Goal: Task Accomplishment & Management: Manage account settings

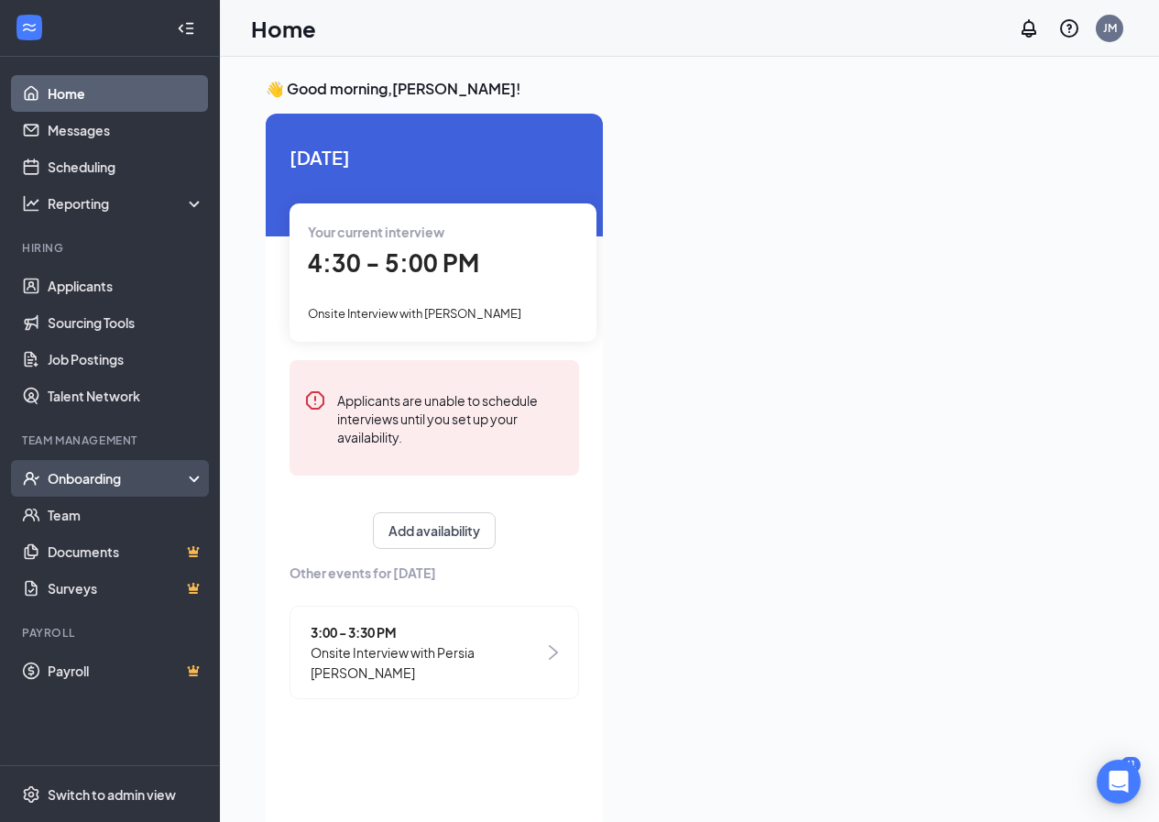
click at [74, 475] on div "Onboarding" at bounding box center [118, 478] width 141 height 18
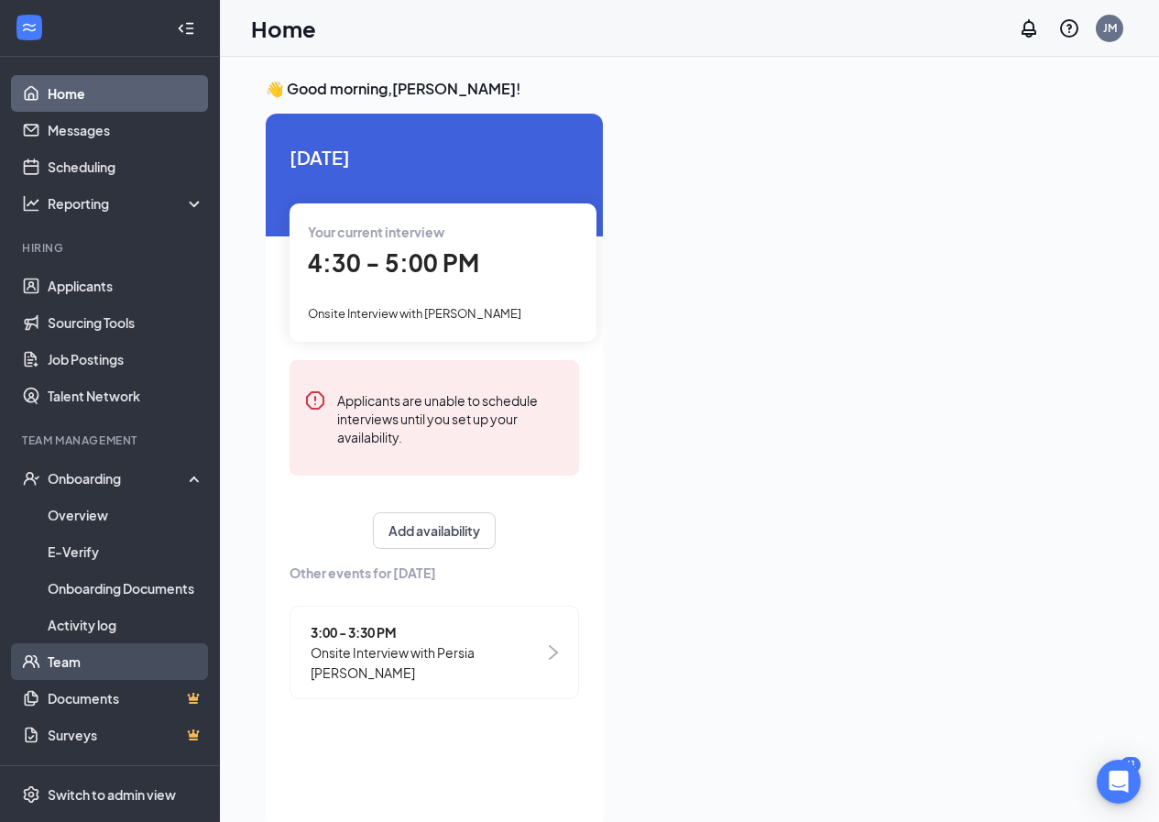
click at [83, 672] on link "Team" at bounding box center [126, 661] width 157 height 37
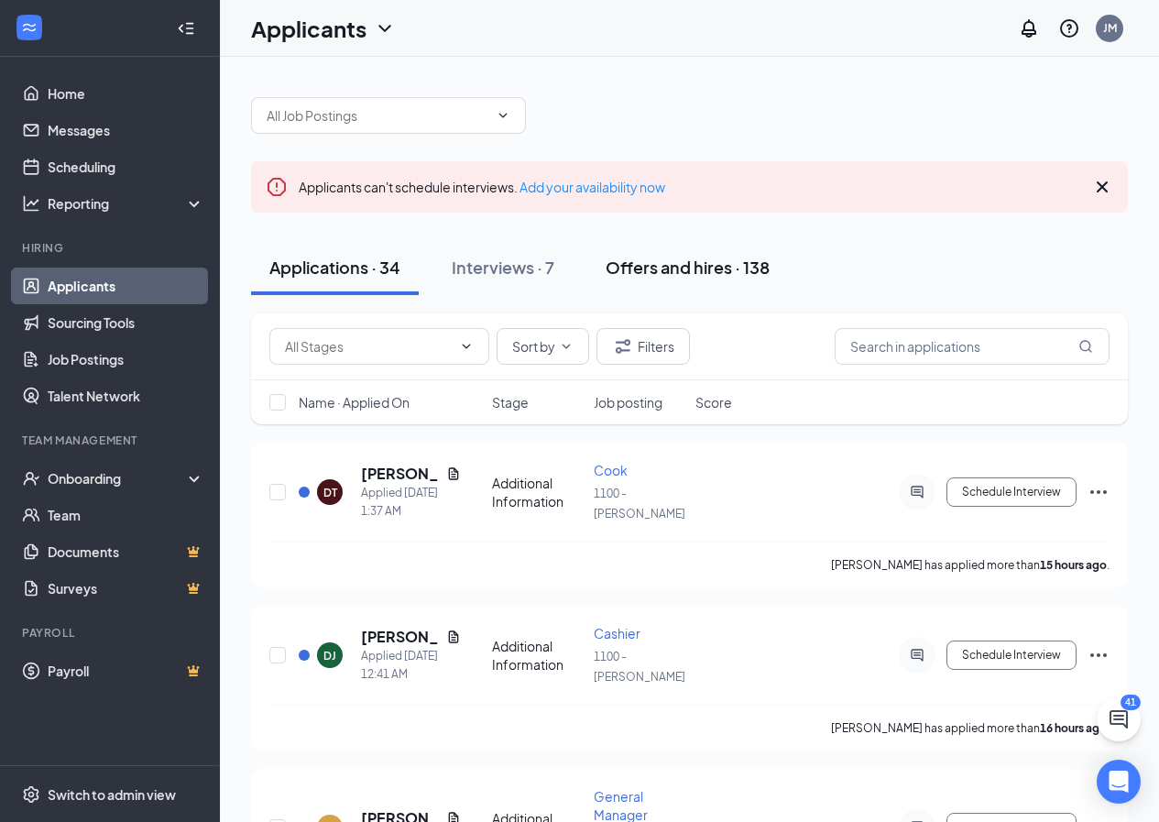
click at [691, 279] on button "Offers and hires · 138" at bounding box center [687, 267] width 201 height 55
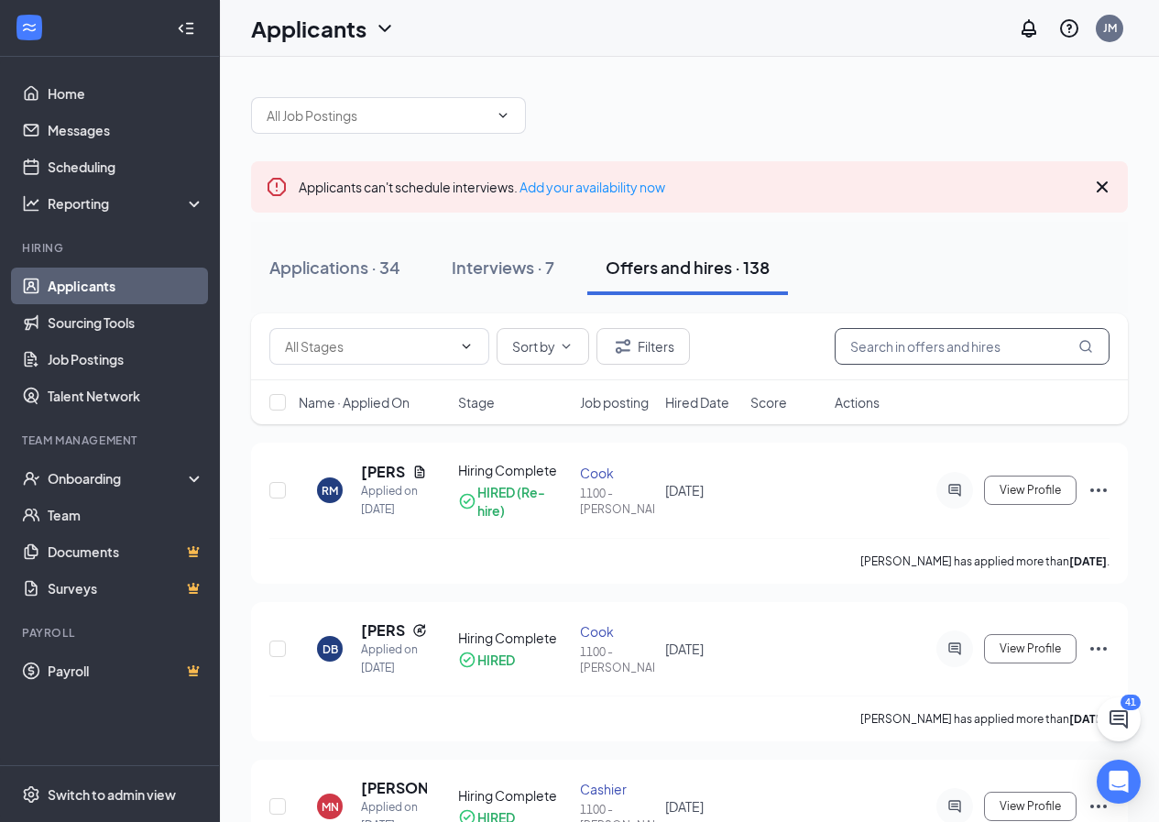
click at [920, 348] on input "text" at bounding box center [972, 346] width 275 height 37
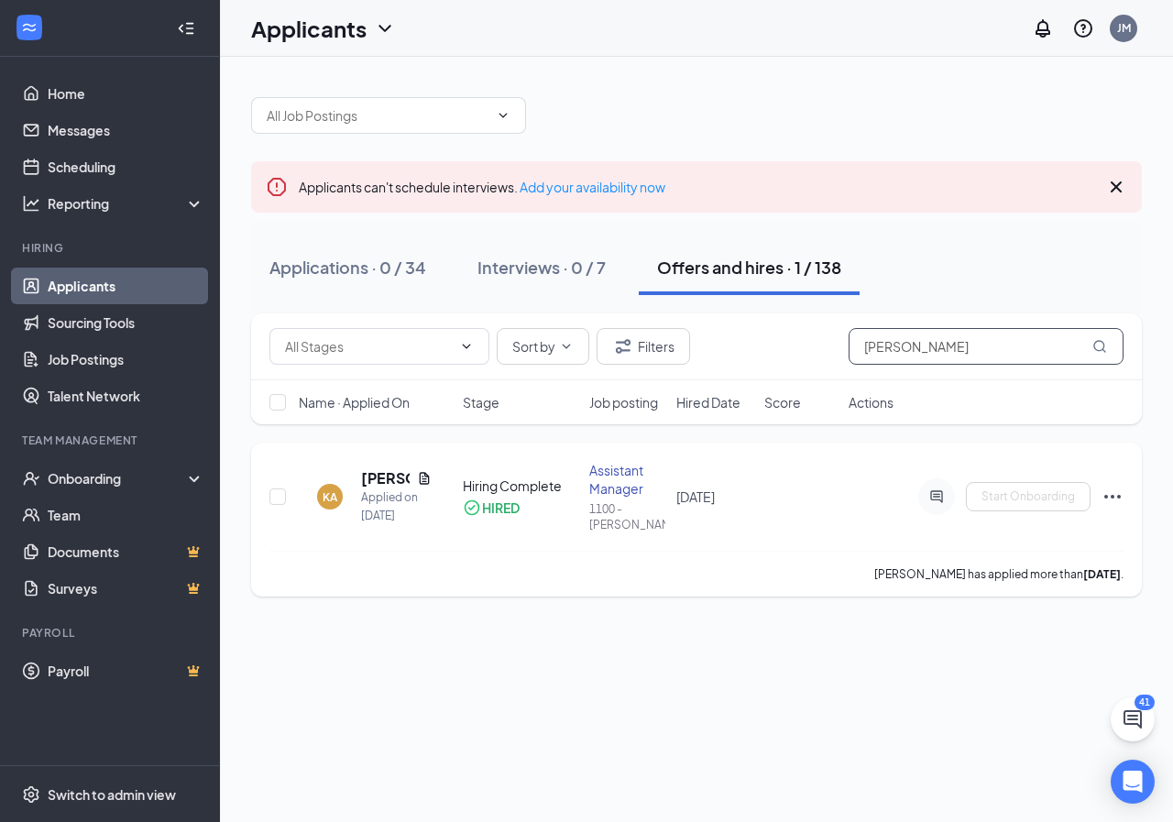
type input "Kamilah"
click at [1109, 492] on icon "Ellipses" at bounding box center [1112, 497] width 22 height 22
click at [392, 473] on h5 "[PERSON_NAME]" at bounding box center [385, 478] width 49 height 20
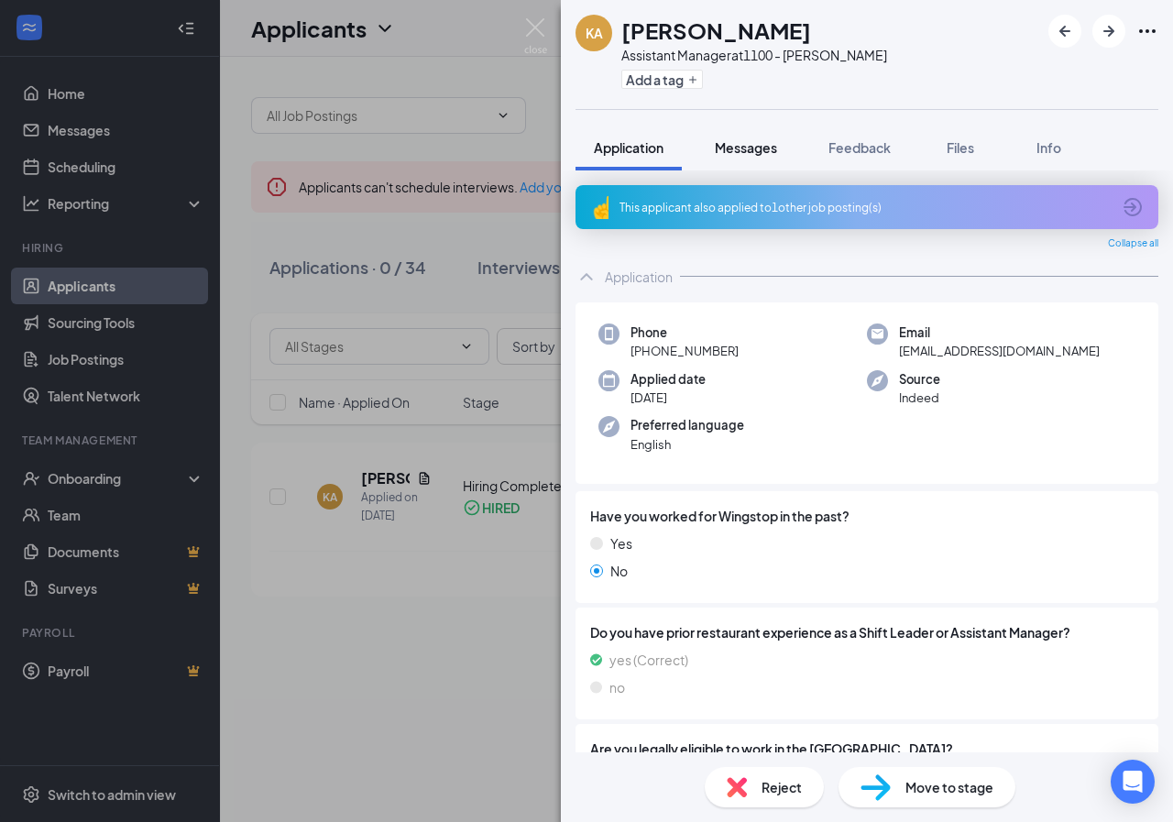
click at [747, 151] on span "Messages" at bounding box center [746, 147] width 62 height 16
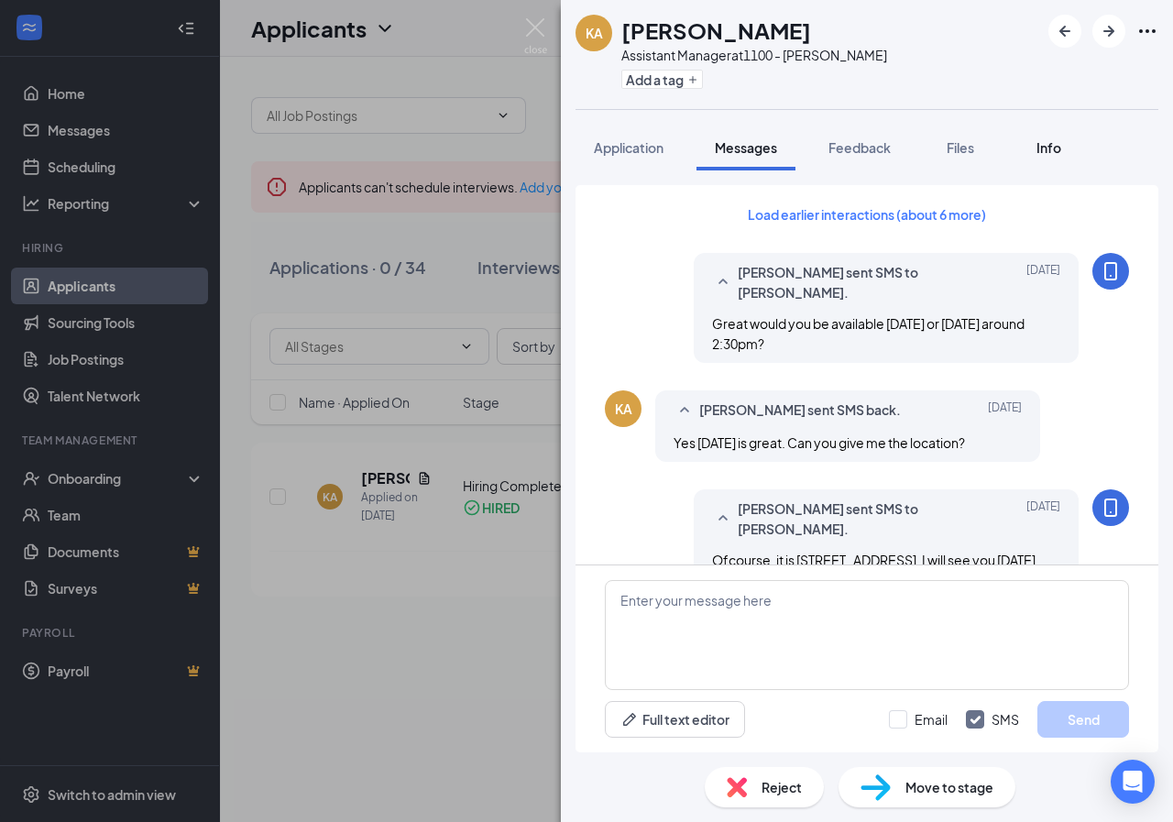
click at [1059, 152] on span "Info" at bounding box center [1048, 147] width 25 height 16
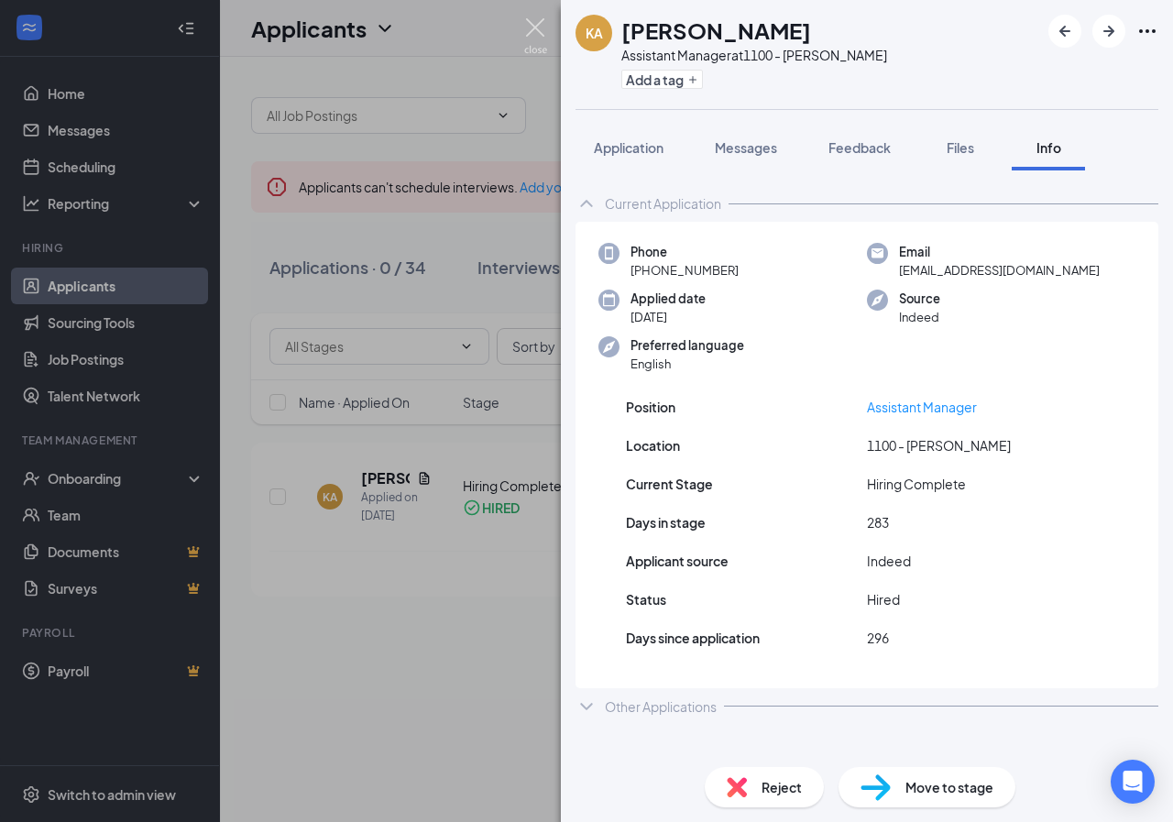
click at [531, 24] on img at bounding box center [535, 36] width 23 height 36
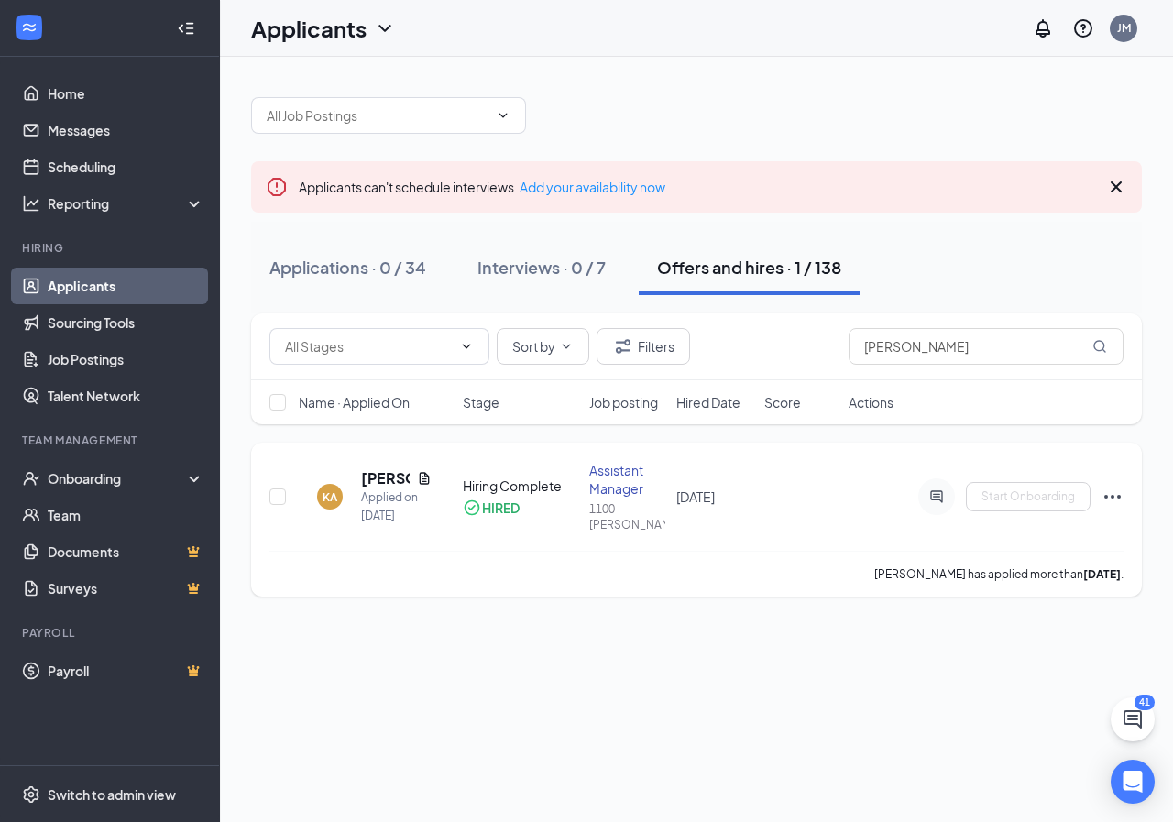
click at [1118, 487] on icon "Ellipses" at bounding box center [1112, 497] width 22 height 22
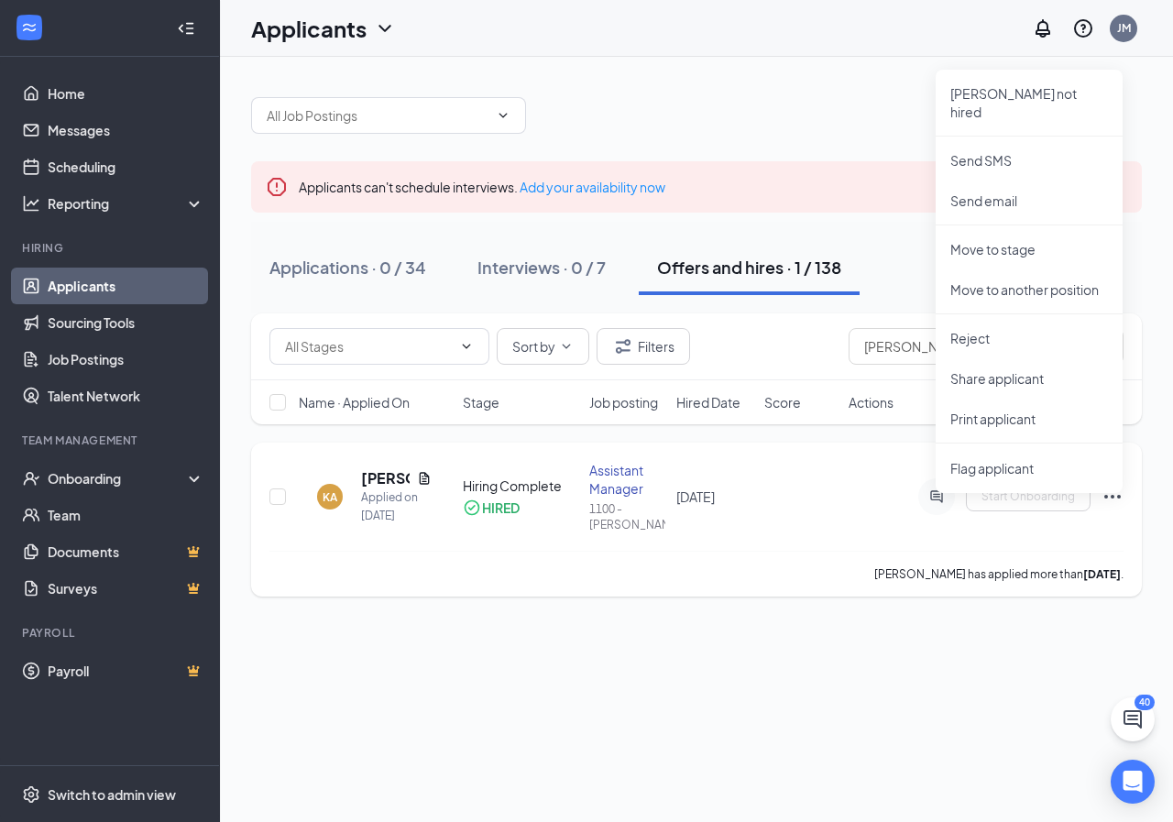
click at [1111, 495] on icon "Ellipses" at bounding box center [1112, 497] width 16 height 4
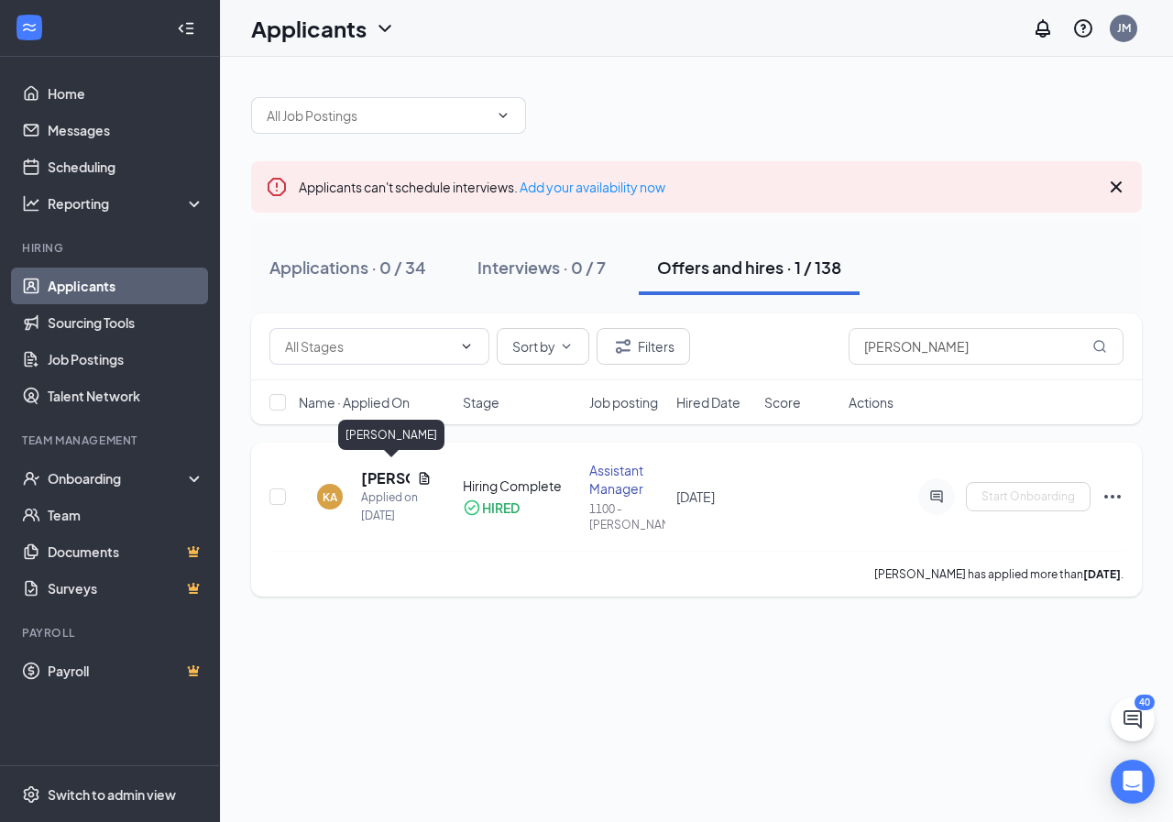
click at [377, 468] on h5 "Kamilah Adams" at bounding box center [385, 478] width 49 height 20
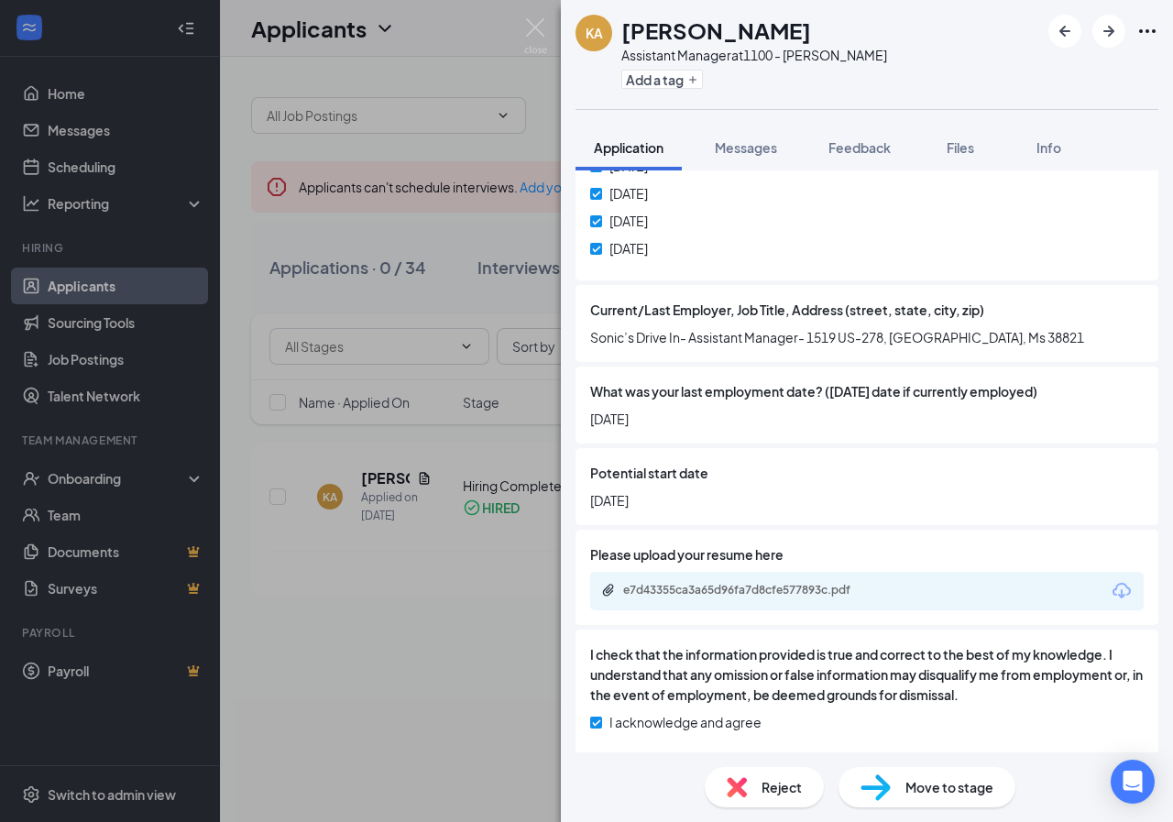
scroll to position [1066, 0]
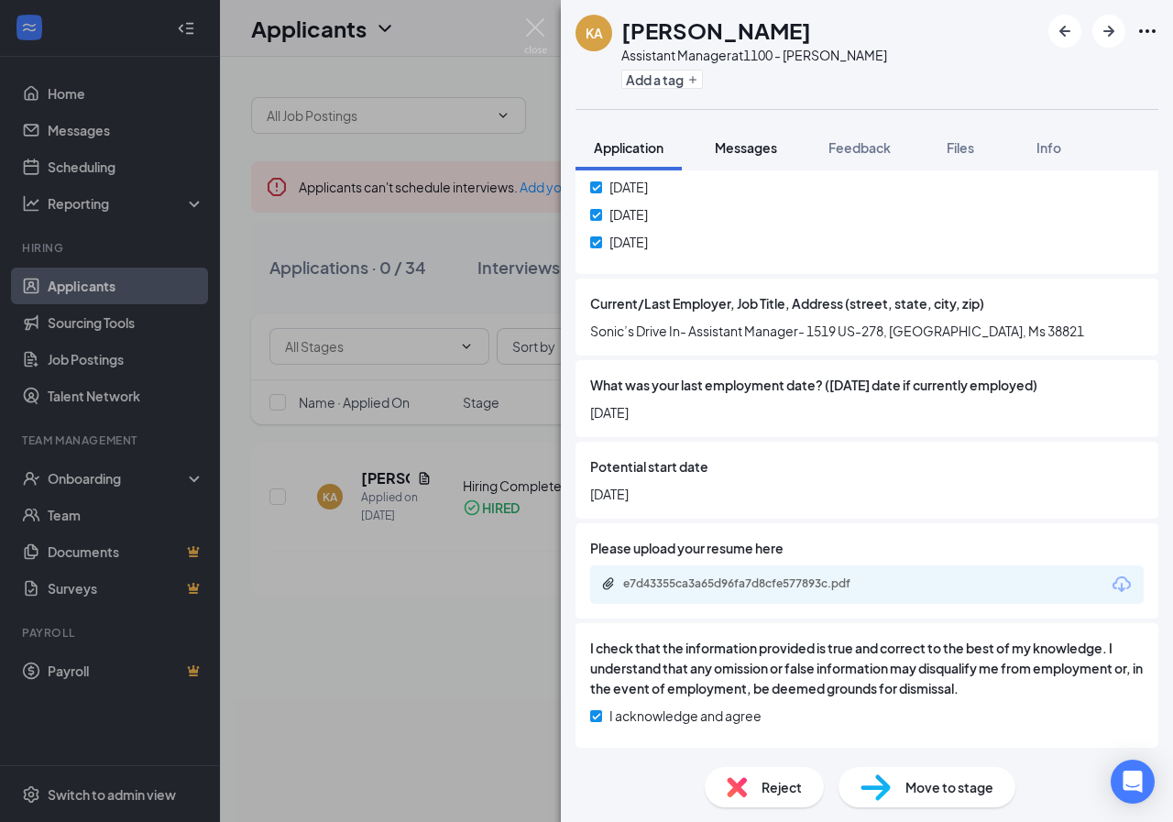
click at [753, 145] on span "Messages" at bounding box center [746, 147] width 62 height 16
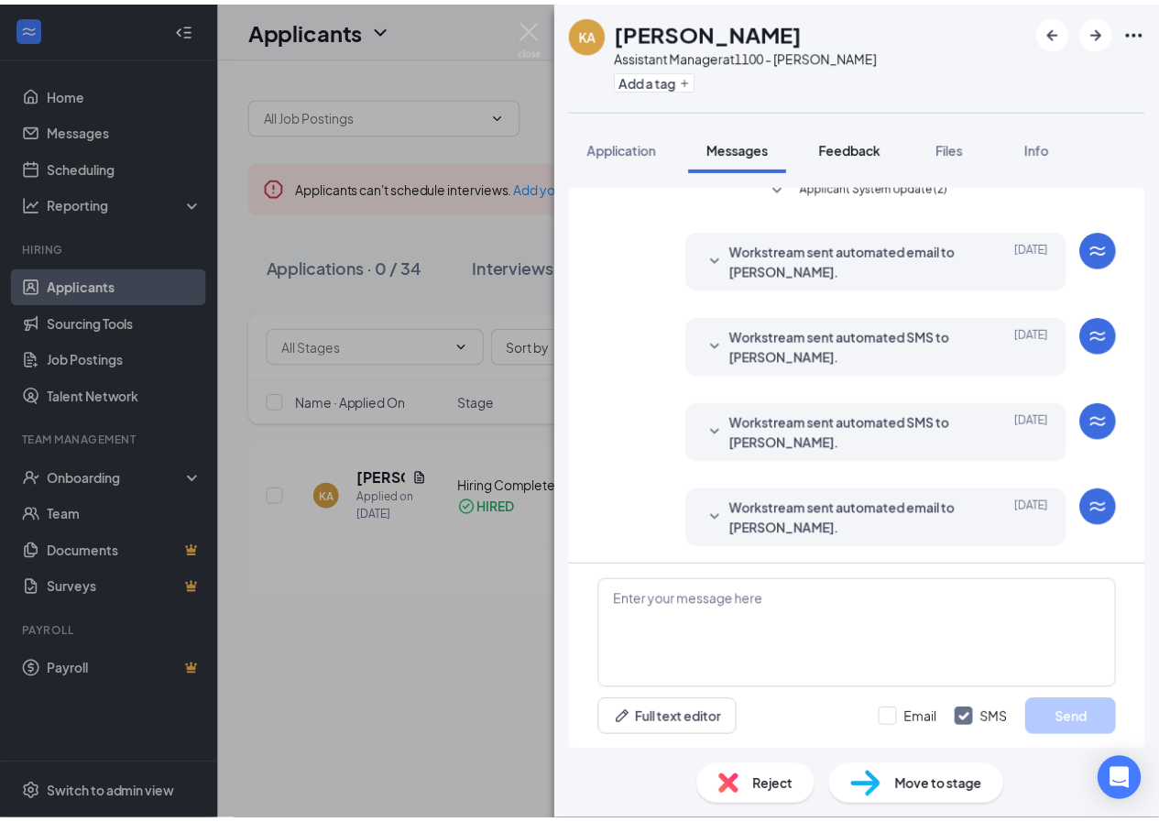
scroll to position [550, 0]
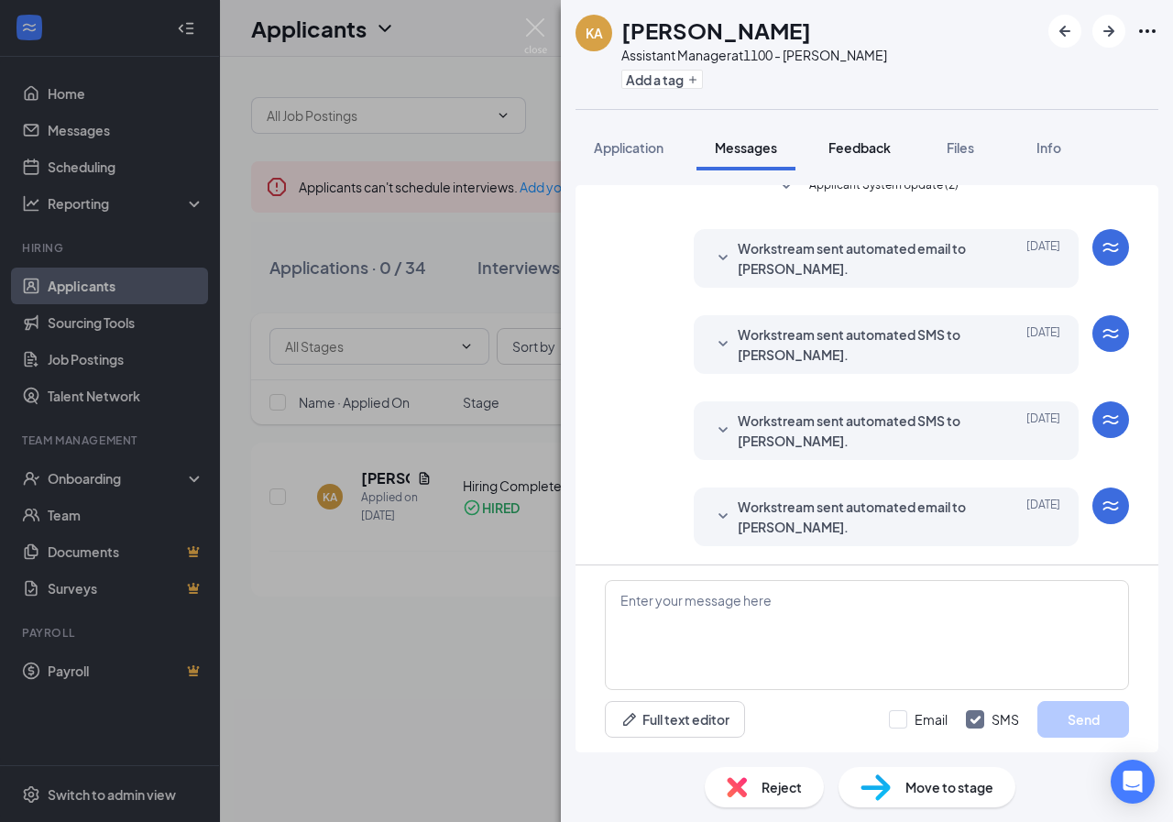
click at [868, 146] on span "Feedback" at bounding box center [859, 147] width 62 height 16
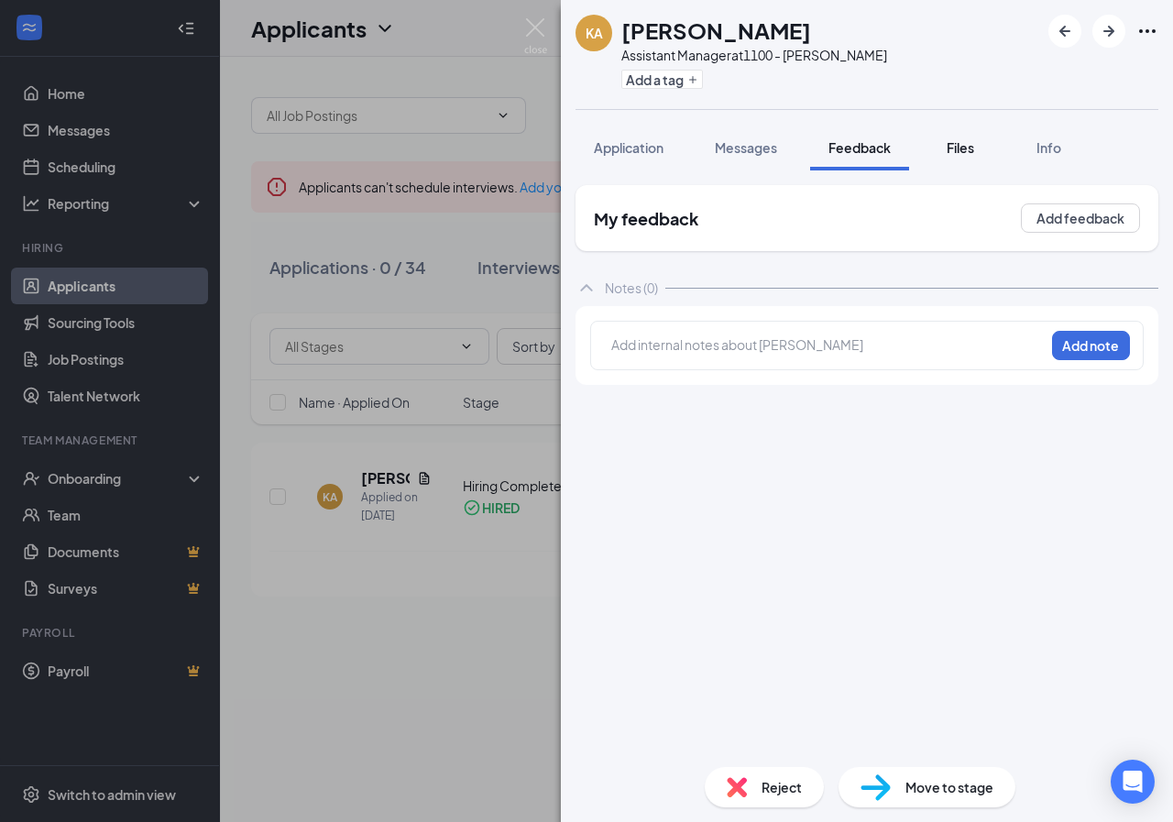
click at [967, 152] on span "Files" at bounding box center [959, 147] width 27 height 16
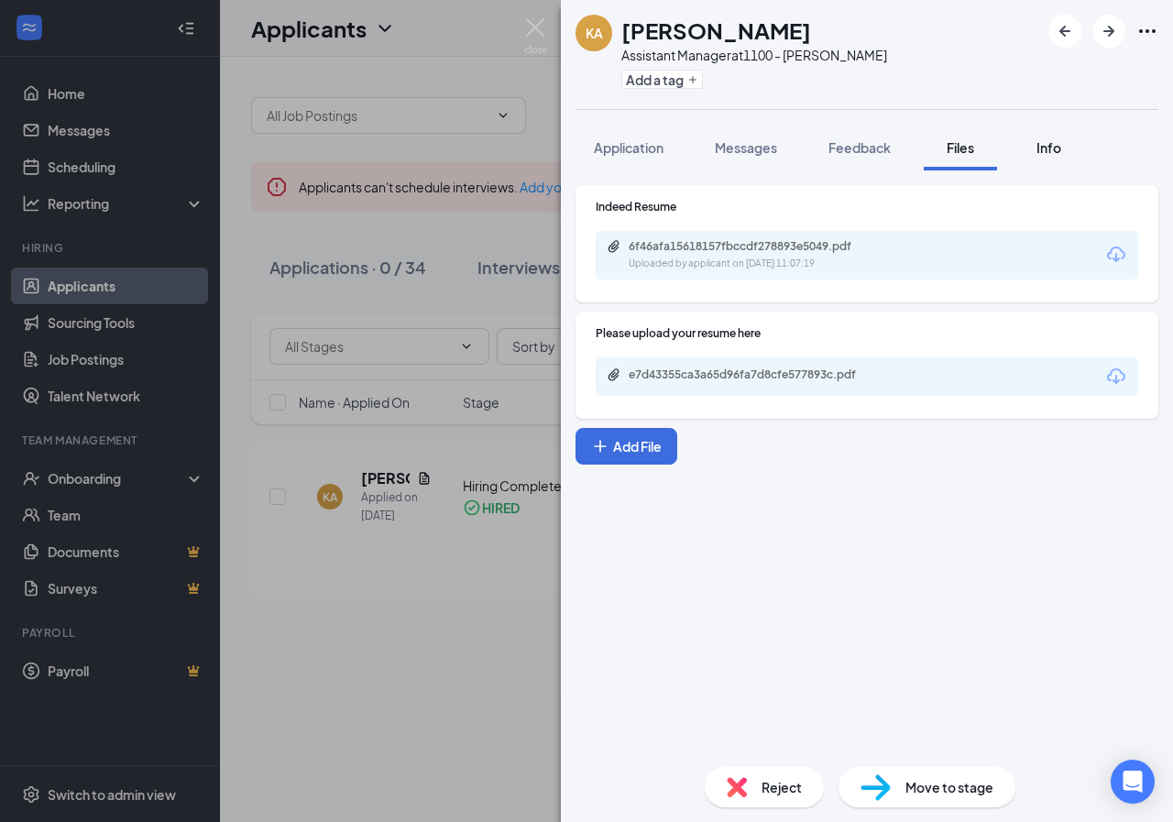
click at [1047, 158] on button "Info" at bounding box center [1047, 148] width 73 height 46
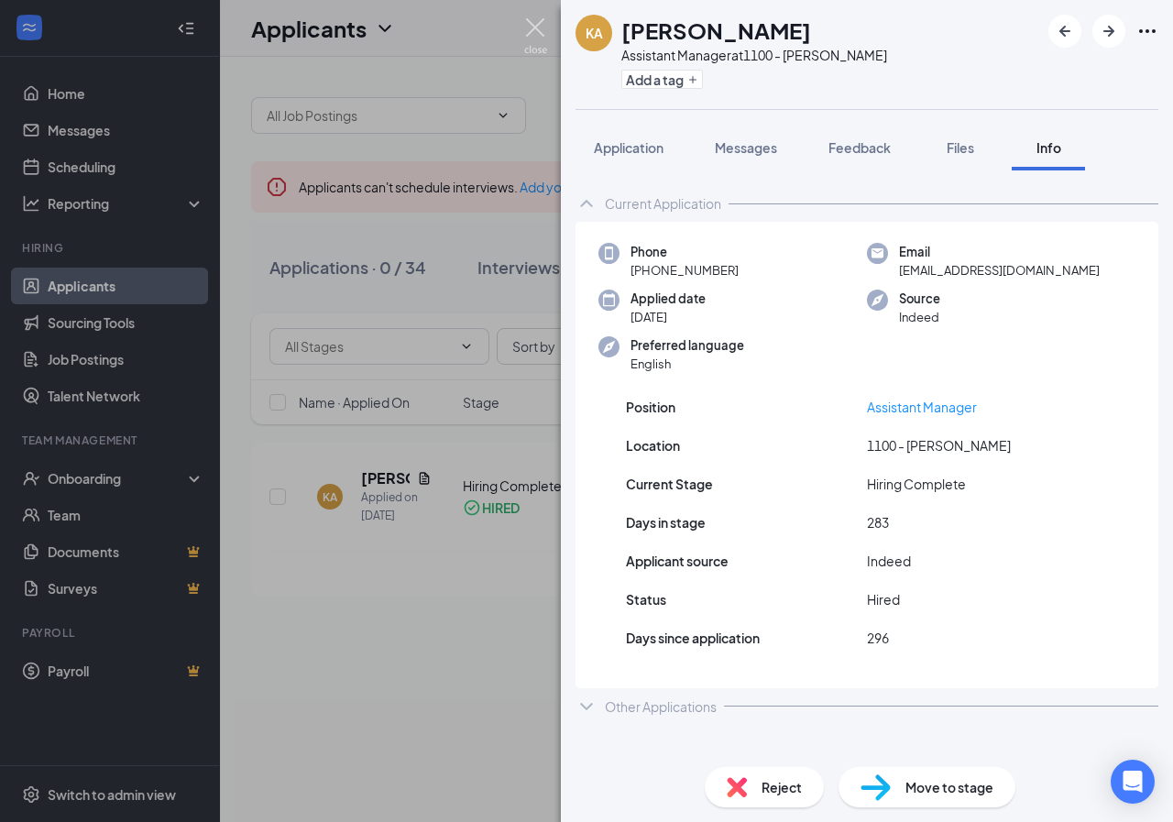
click at [537, 31] on img at bounding box center [535, 36] width 23 height 36
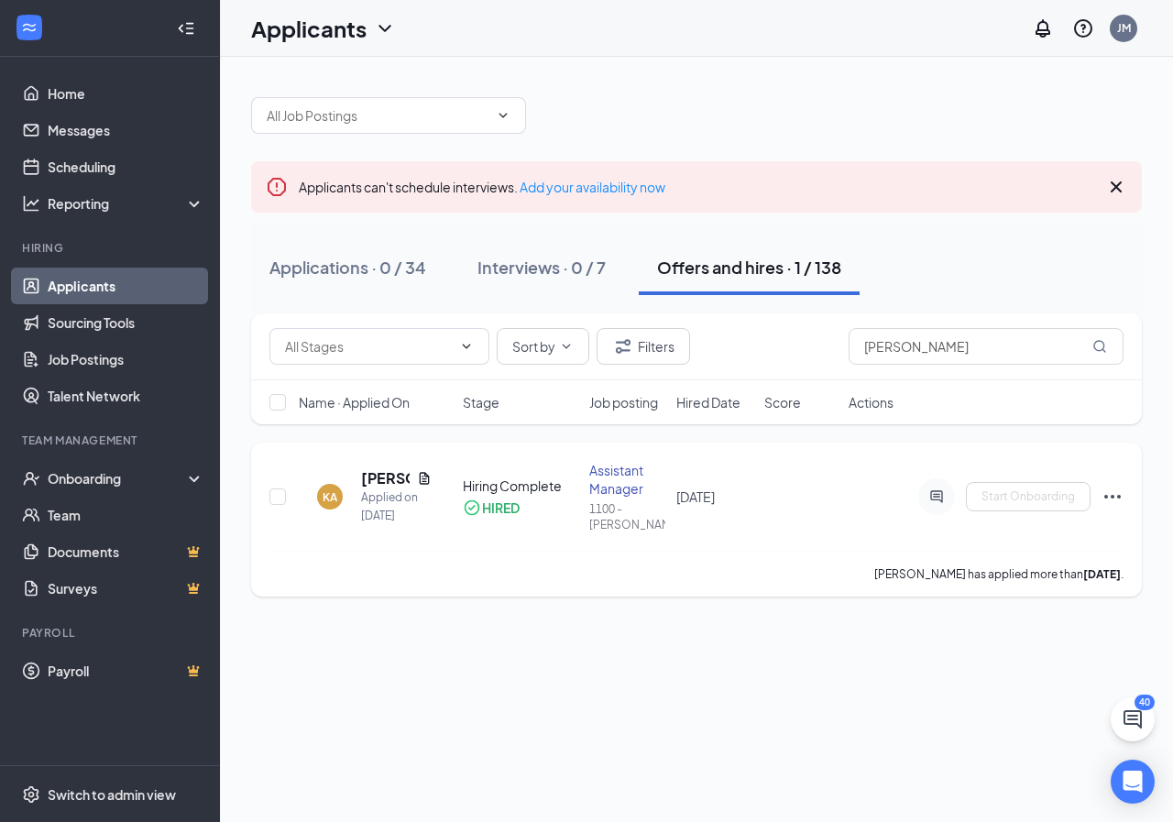
click at [1112, 493] on icon "Ellipses" at bounding box center [1112, 497] width 22 height 22
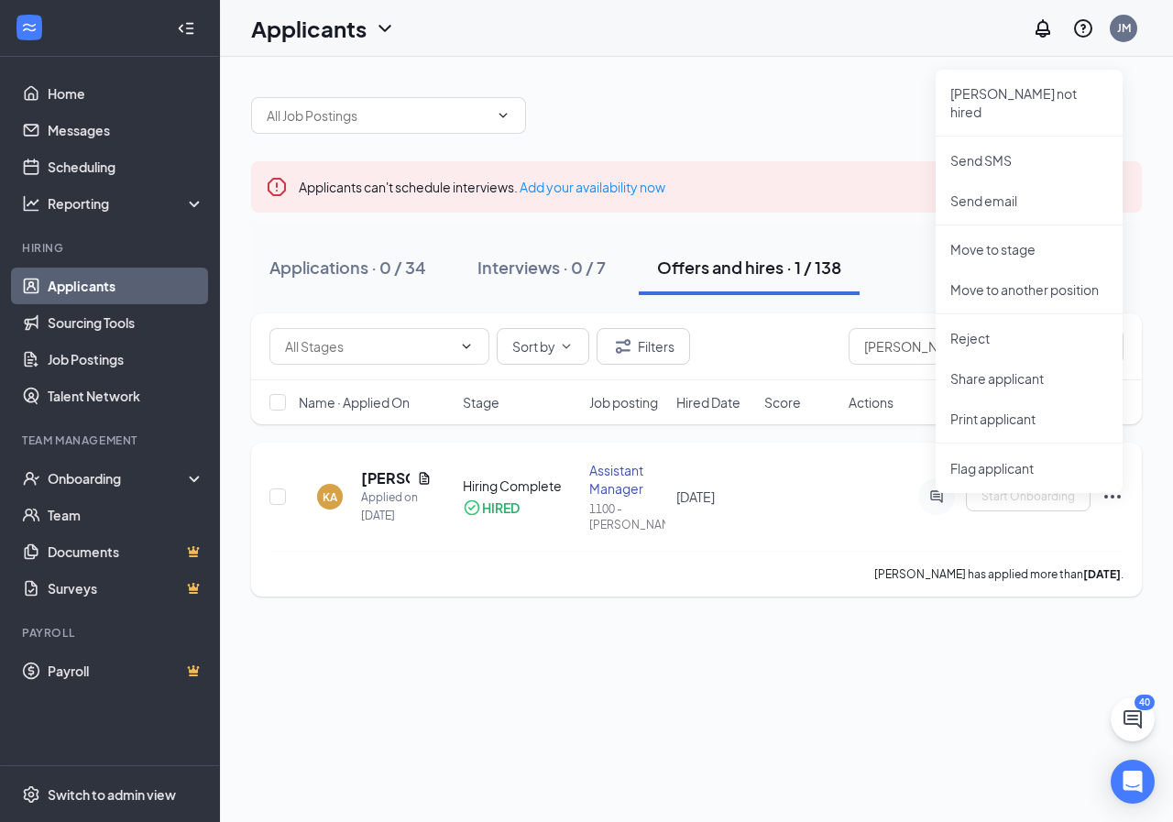
click at [1116, 487] on icon "Ellipses" at bounding box center [1112, 497] width 22 height 22
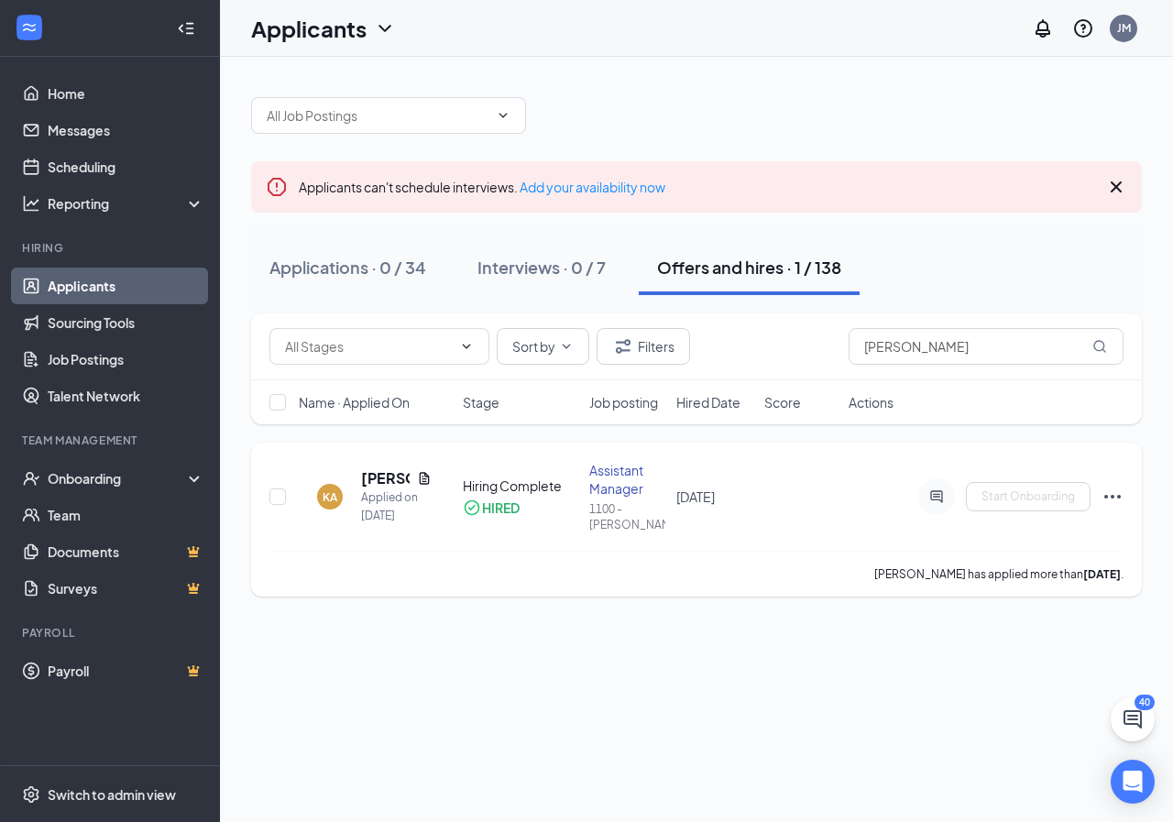
click at [628, 469] on div "Assistant Manager" at bounding box center [627, 479] width 77 height 37
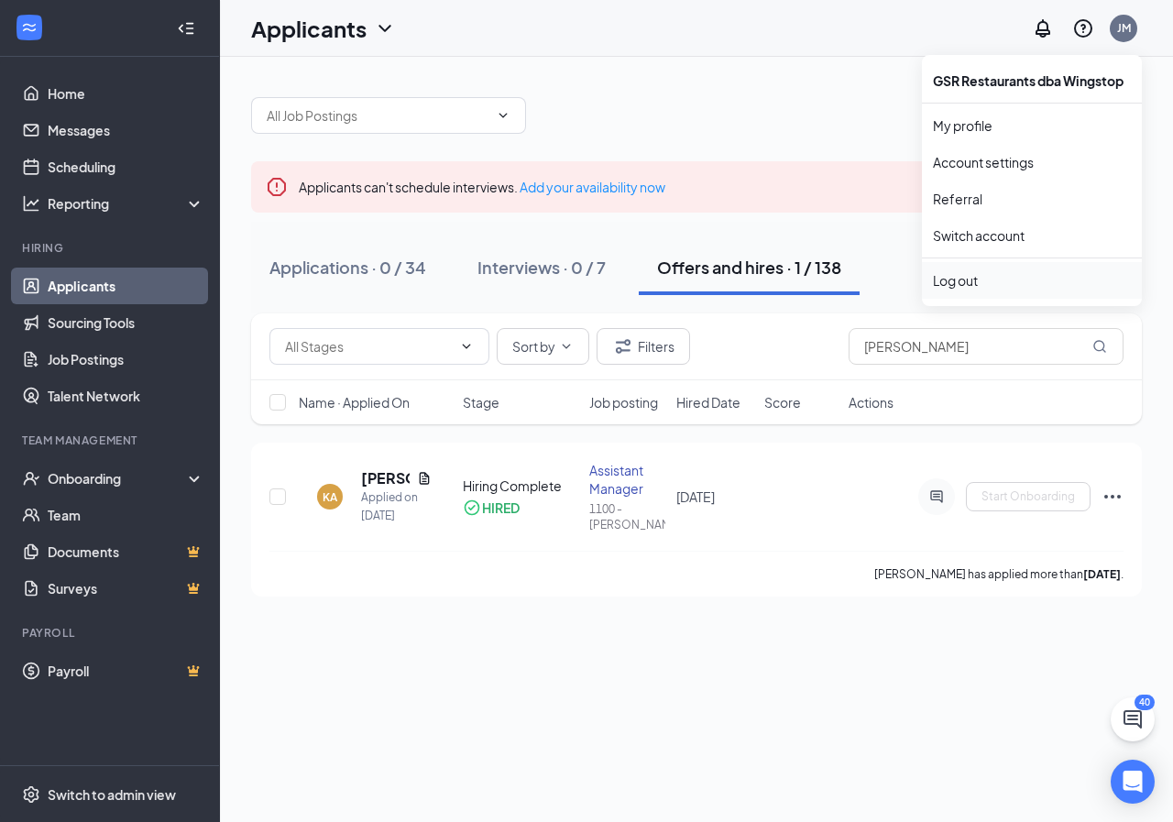
click at [959, 282] on div "Log out" at bounding box center [1032, 280] width 198 height 18
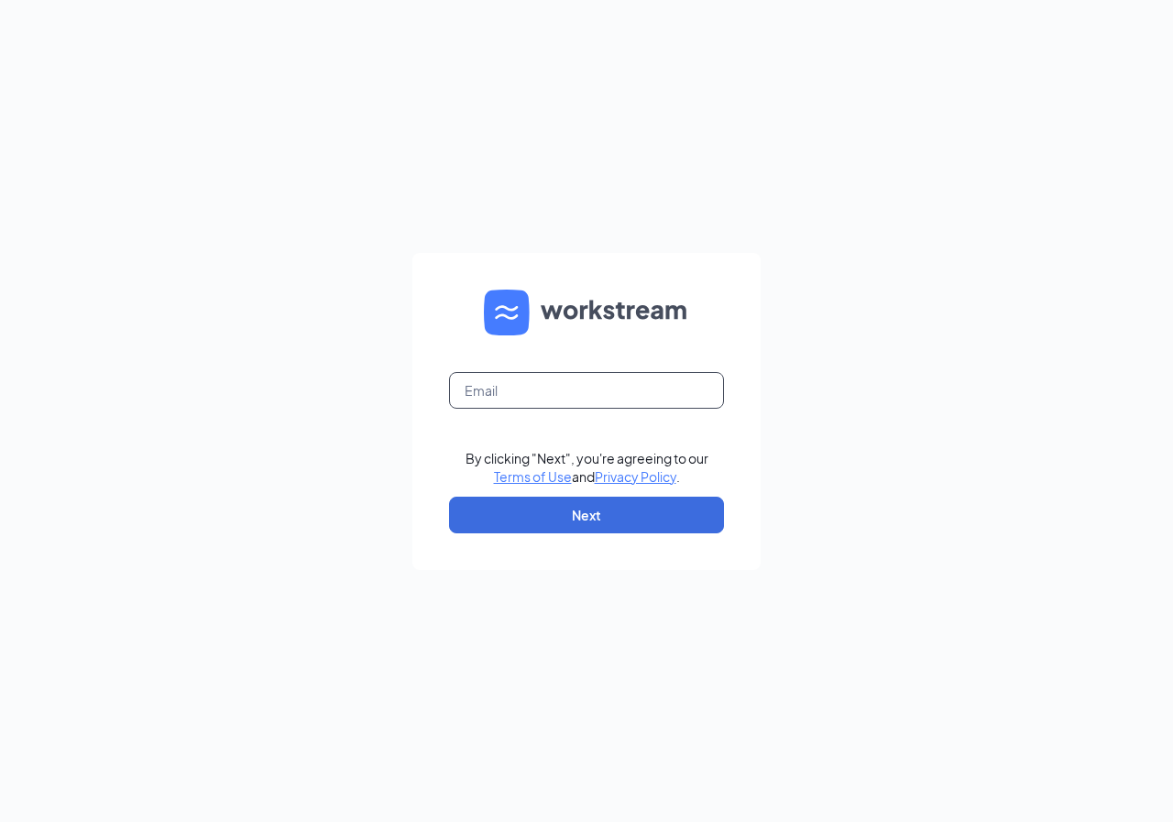
click at [481, 382] on input "text" at bounding box center [586, 390] width 275 height 37
type input "kamadams616@gmail.com"
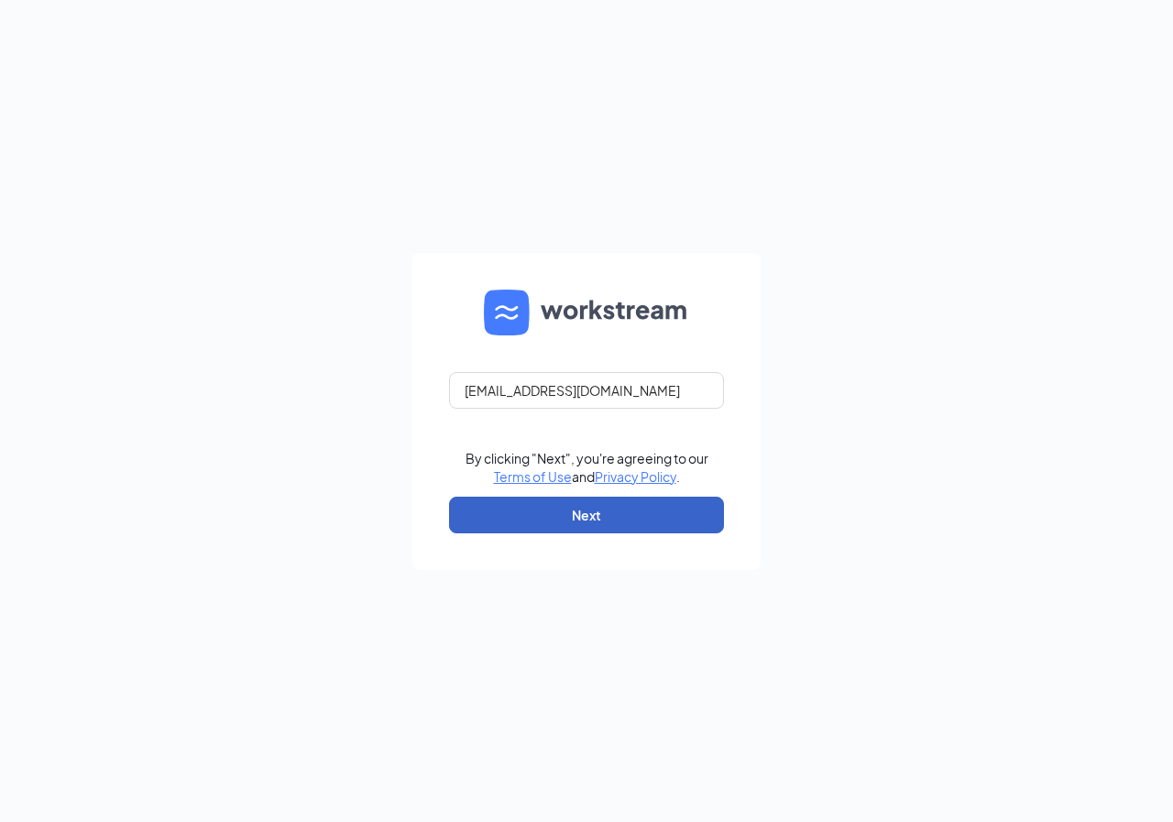
click at [563, 509] on button "Next" at bounding box center [586, 515] width 275 height 37
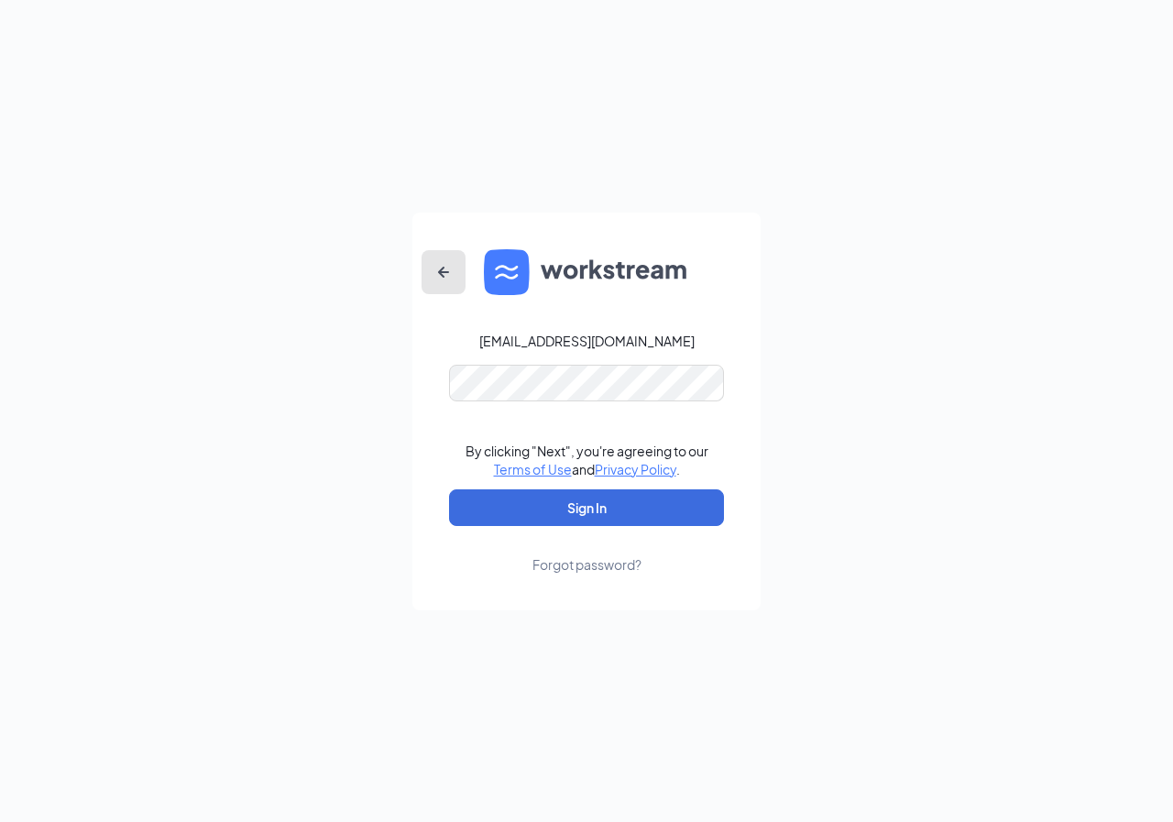
click at [441, 269] on icon "ArrowLeftNew" at bounding box center [443, 271] width 11 height 11
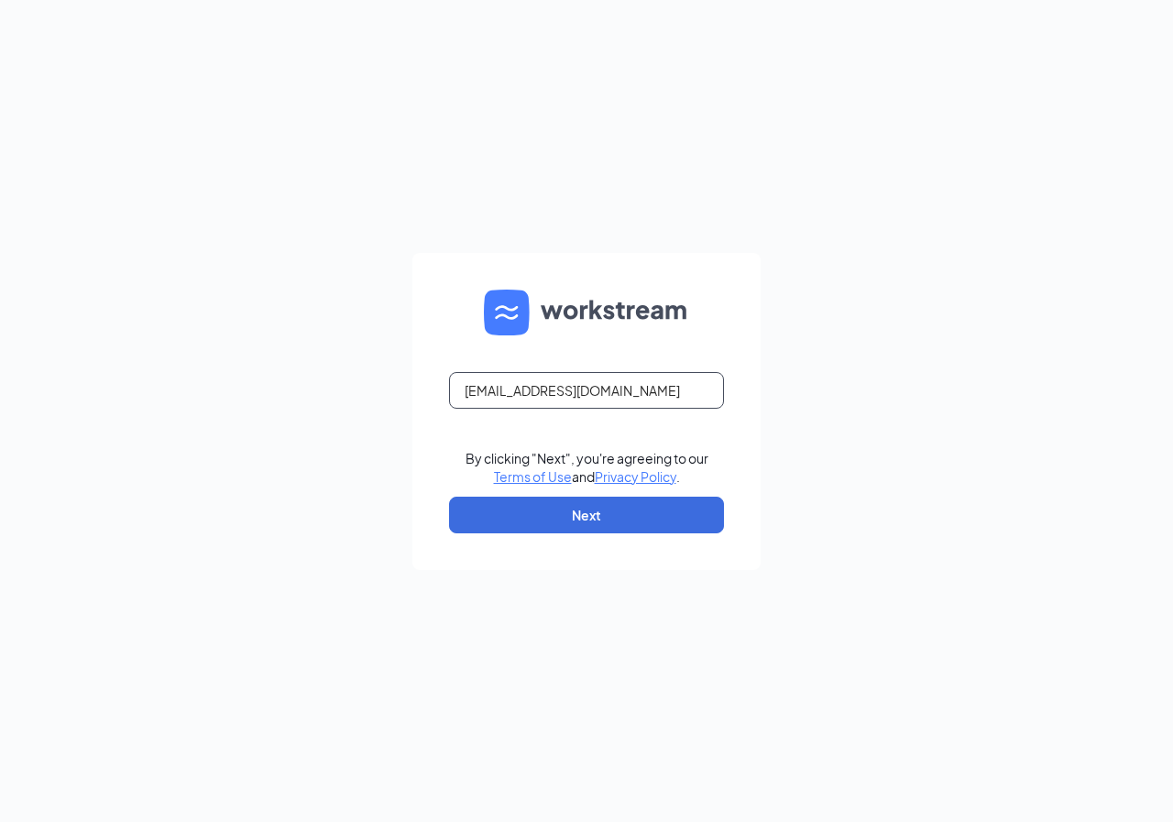
click at [620, 396] on input "kamadams616@gmail.com" at bounding box center [586, 390] width 275 height 37
drag, startPoint x: 647, startPoint y: 395, endPoint x: 304, endPoint y: 320, distance: 350.8
click at [312, 322] on div "kamadams616@gmail.com By clicking "Next", you're agreeing to our Terms of Use a…" at bounding box center [586, 411] width 1173 height 822
type input "jalisamiddleton@gmail.com"
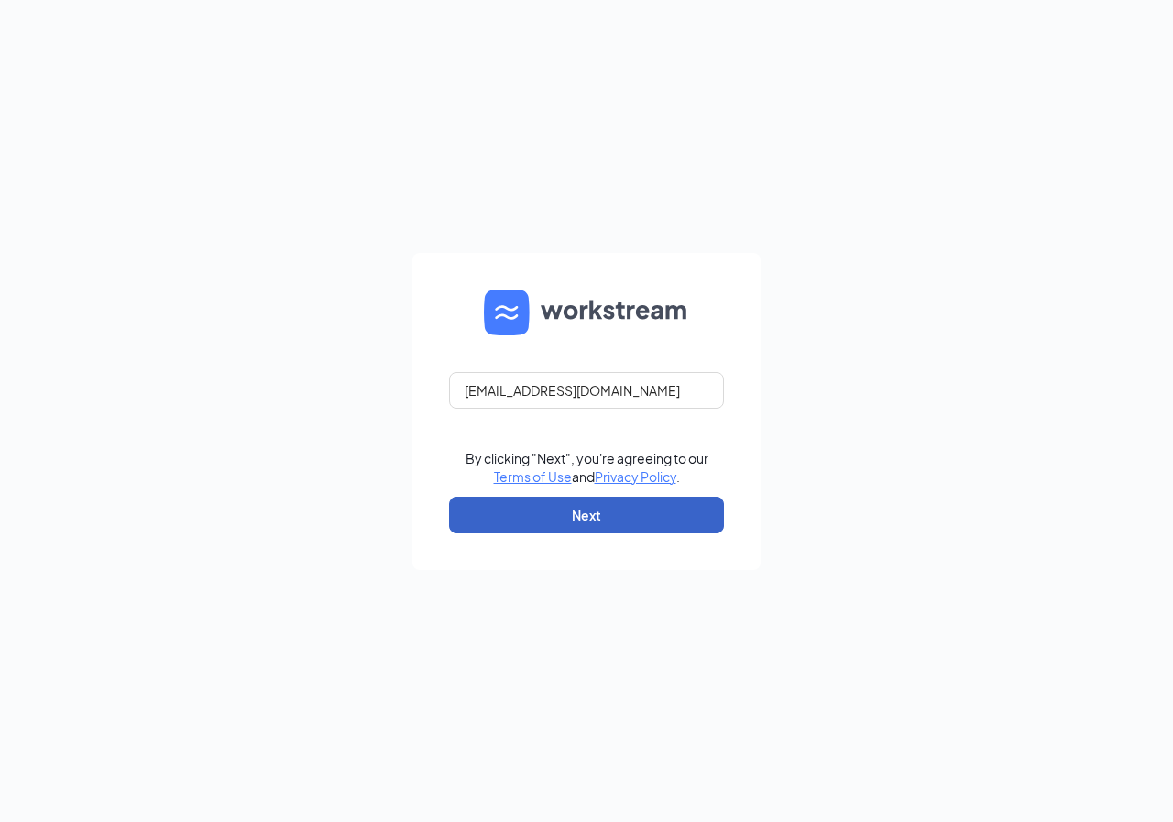
click at [617, 511] on button "Next" at bounding box center [586, 515] width 275 height 37
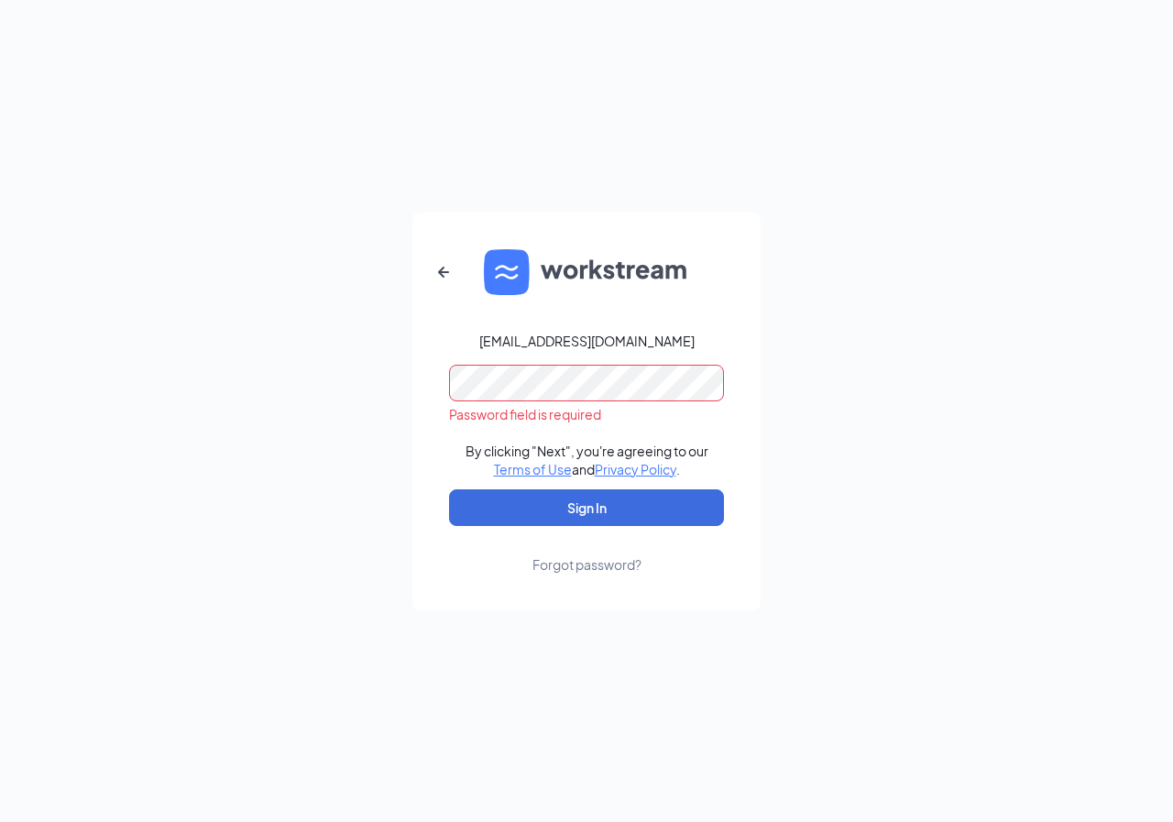
click at [449, 489] on button "Sign In" at bounding box center [586, 507] width 275 height 37
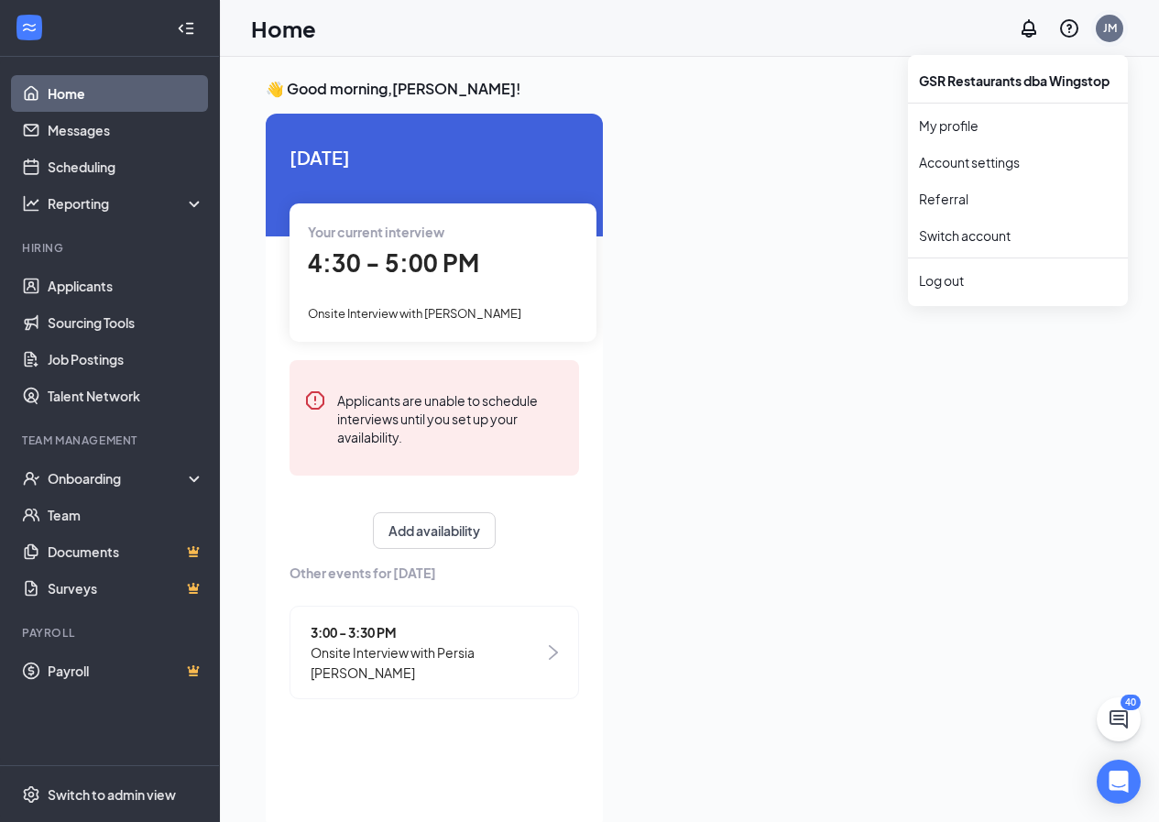
click at [1111, 30] on div "JM" at bounding box center [1110, 28] width 14 height 16
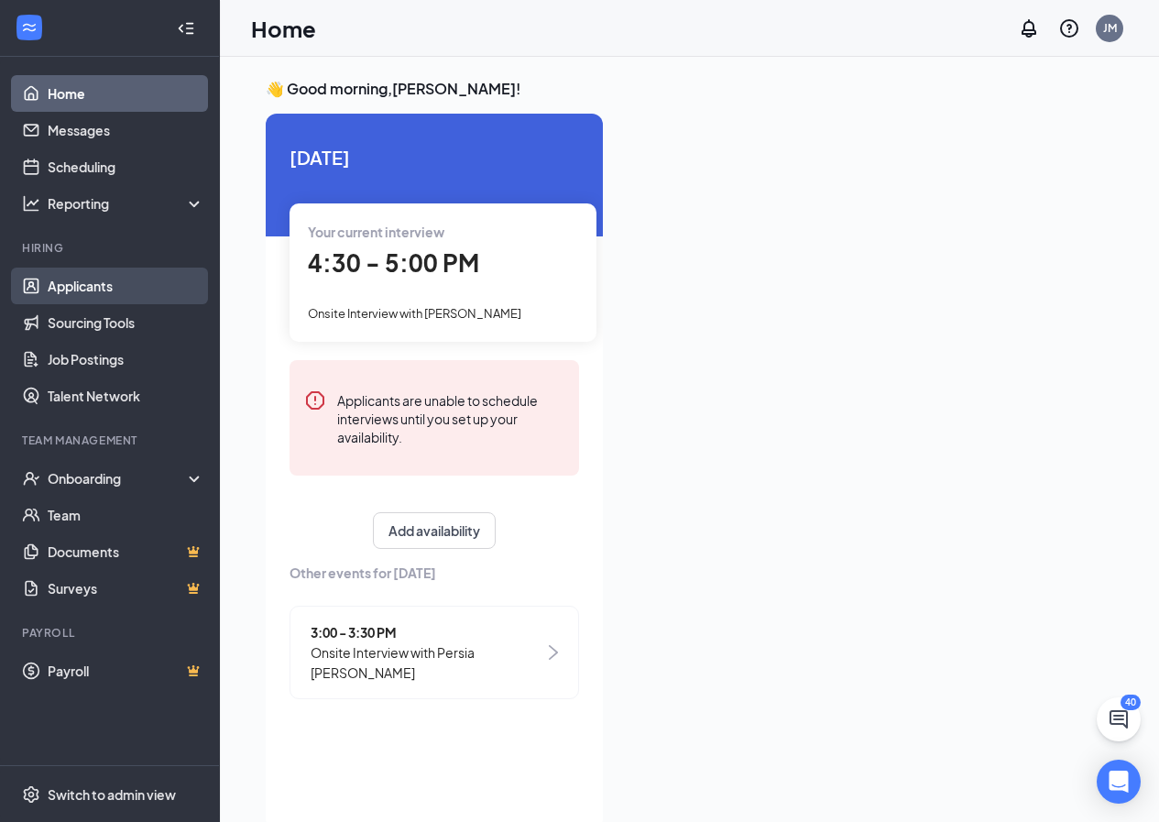
click at [87, 277] on link "Applicants" at bounding box center [126, 286] width 157 height 37
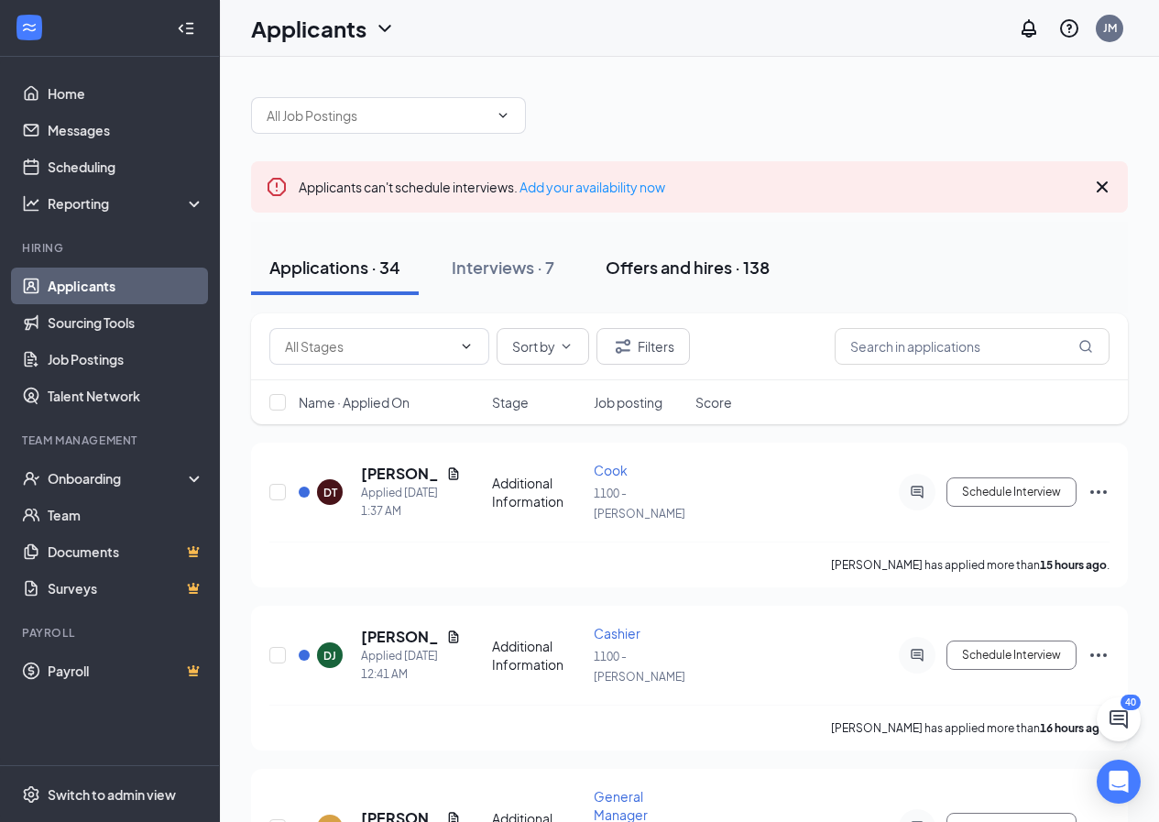
click at [689, 260] on div "Offers and hires · 138" at bounding box center [688, 267] width 164 height 23
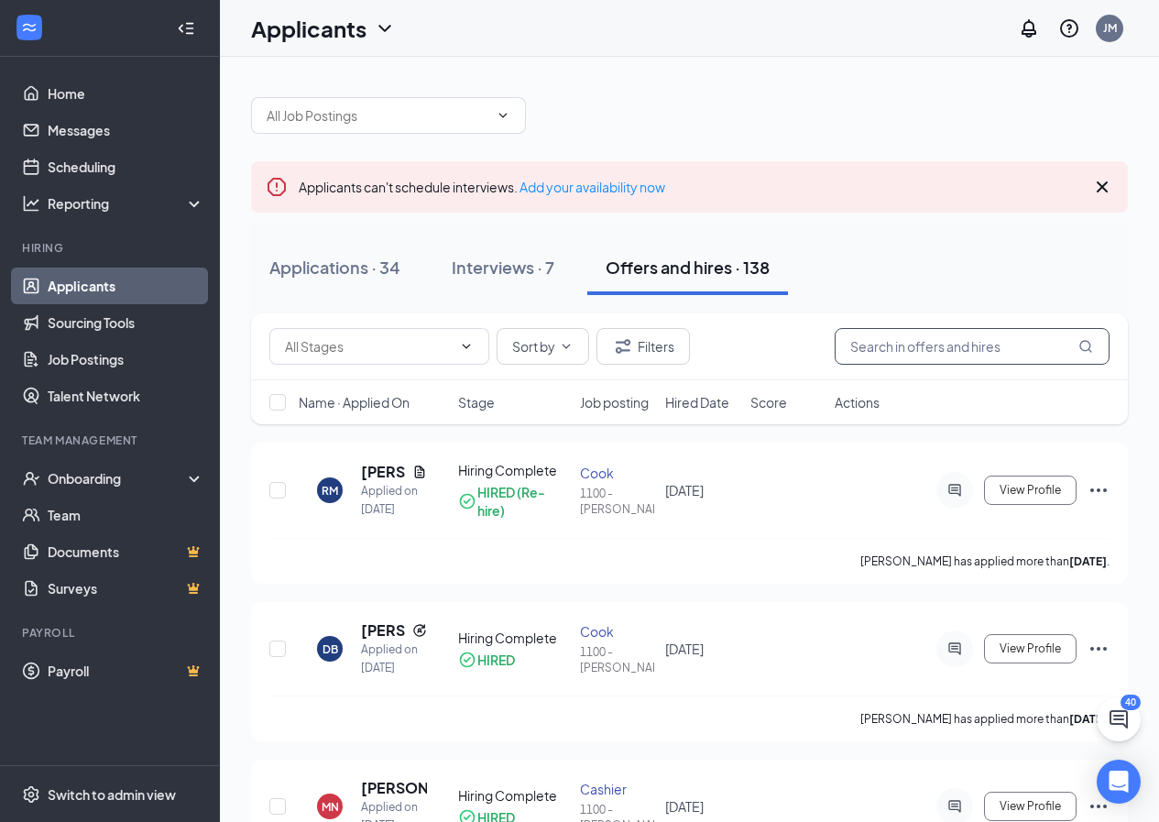
click at [956, 344] on input "text" at bounding box center [972, 346] width 275 height 37
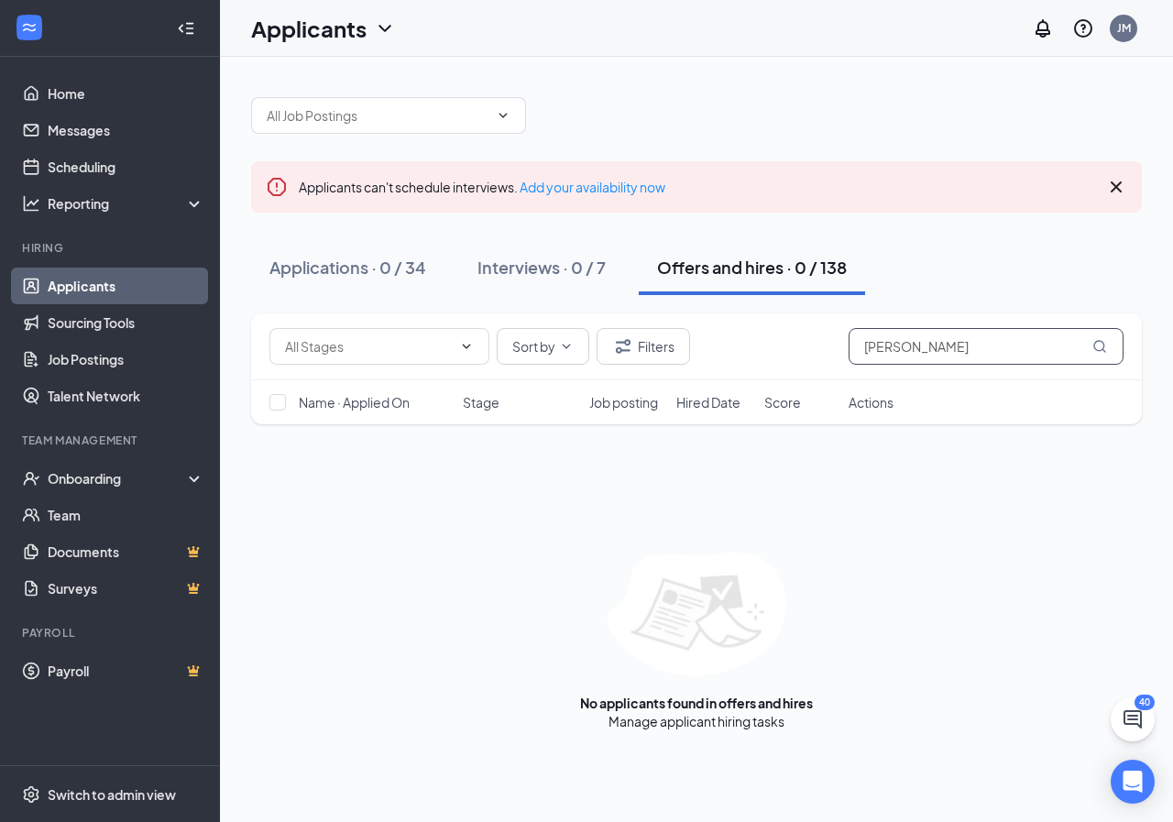
click at [891, 348] on input "jalisa Middleton" at bounding box center [985, 346] width 275 height 37
drag, startPoint x: 959, startPoint y: 349, endPoint x: 894, endPoint y: 344, distance: 65.2
click at [894, 345] on input "jalisa Middleton" at bounding box center [985, 346] width 275 height 37
type input "jalisa"
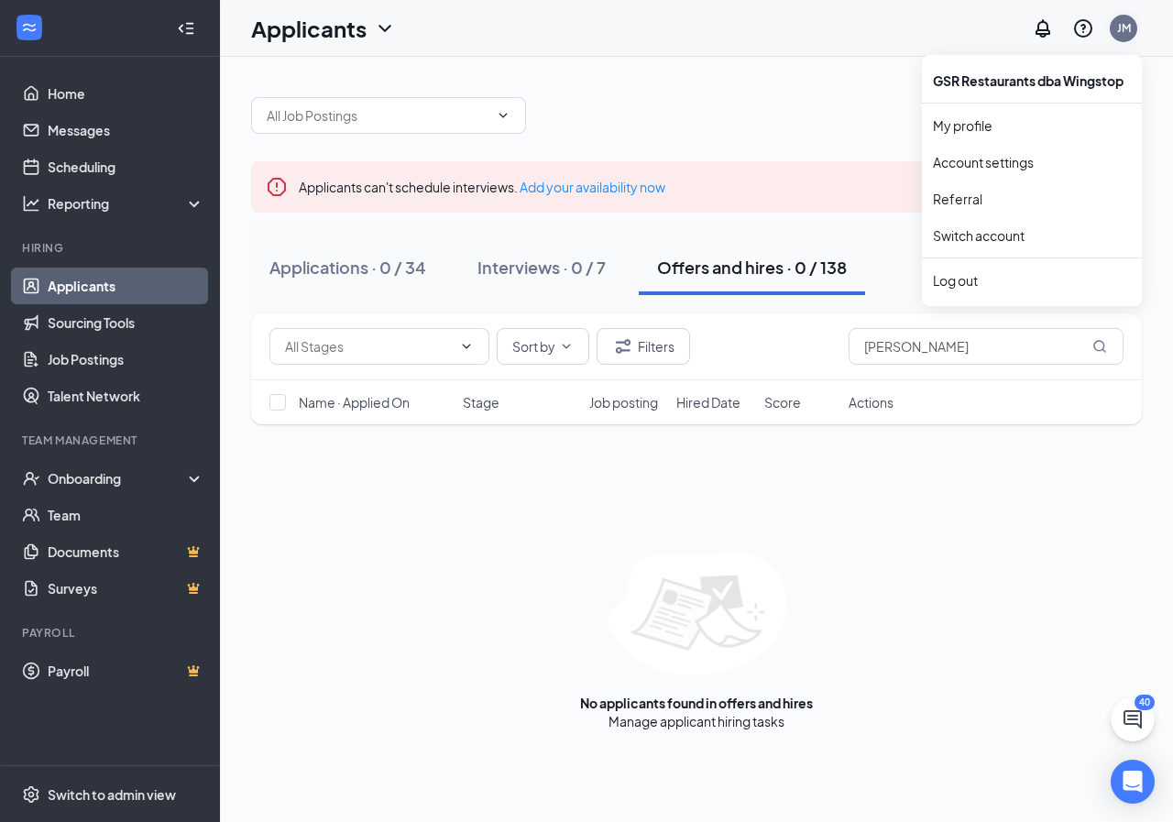
click at [1119, 32] on div "JM" at bounding box center [1124, 28] width 14 height 16
click at [957, 166] on link "Account settings" at bounding box center [1032, 162] width 198 height 18
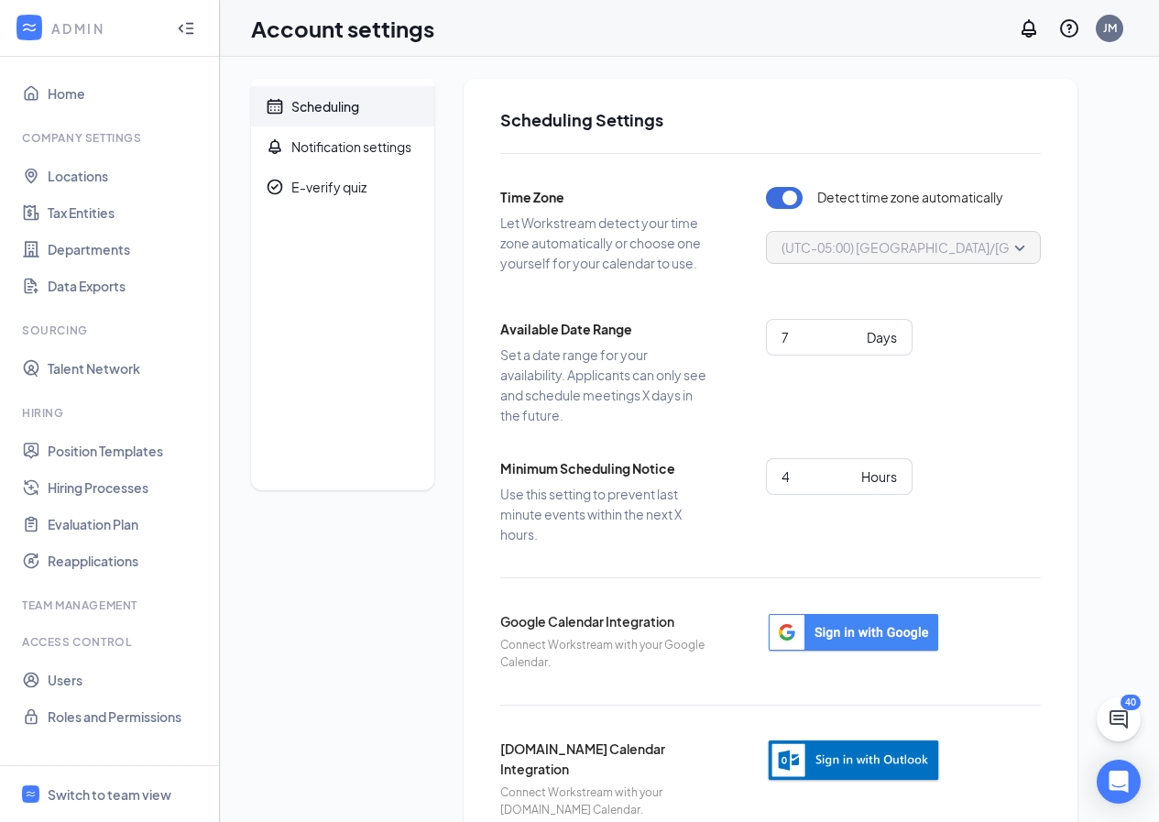
scroll to position [27, 0]
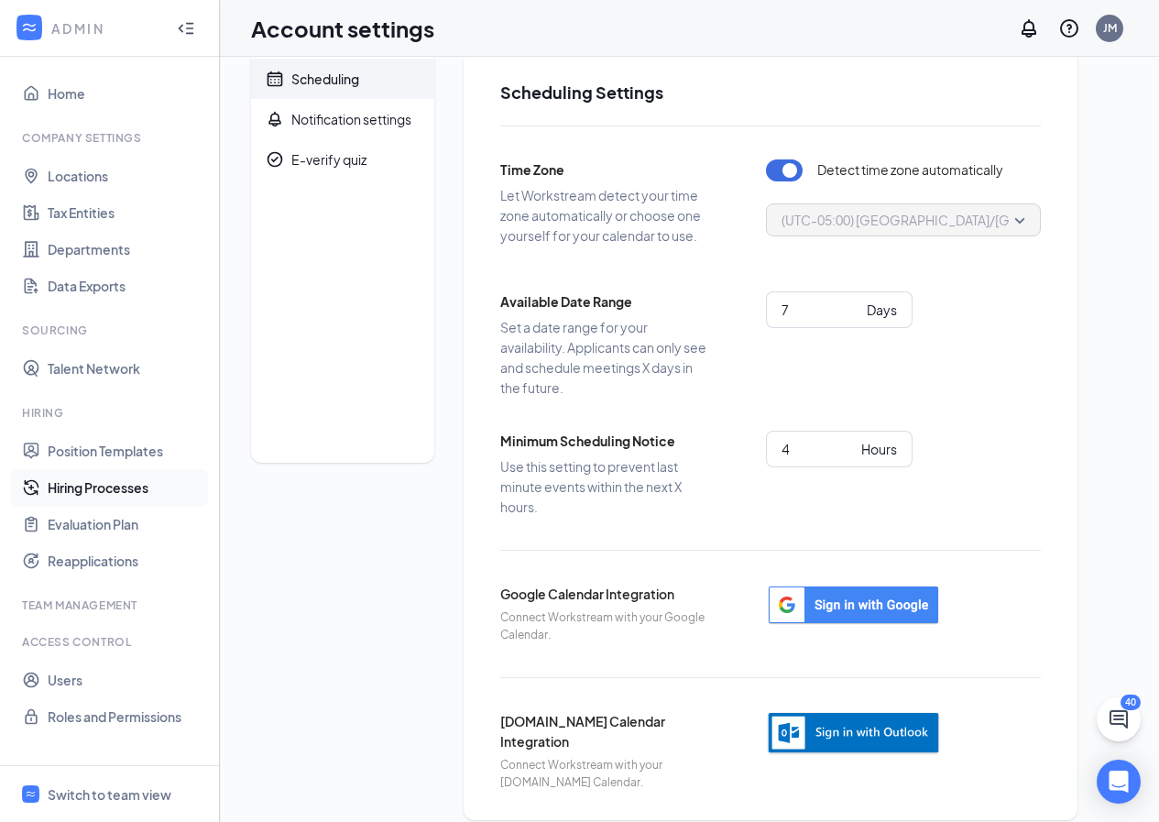
click at [100, 482] on link "Hiring Processes" at bounding box center [126, 487] width 157 height 37
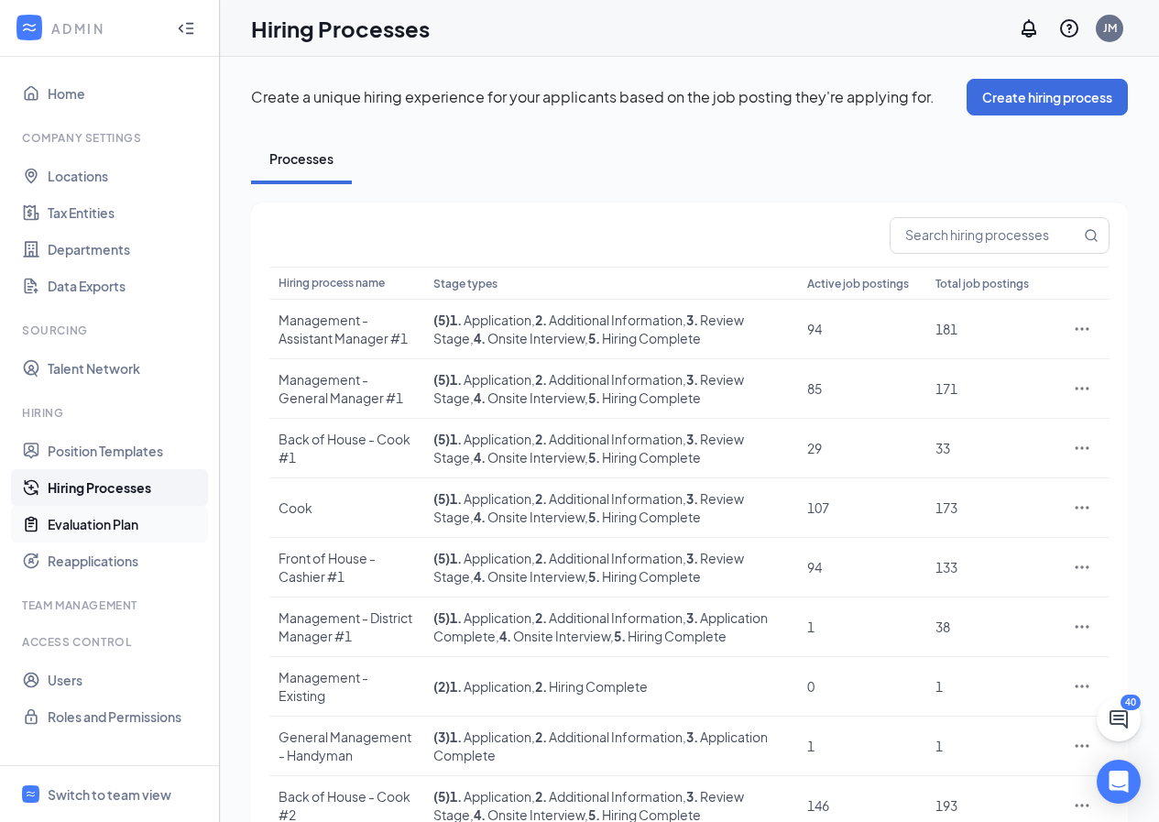
click at [95, 526] on link "Evaluation Plan" at bounding box center [126, 524] width 157 height 37
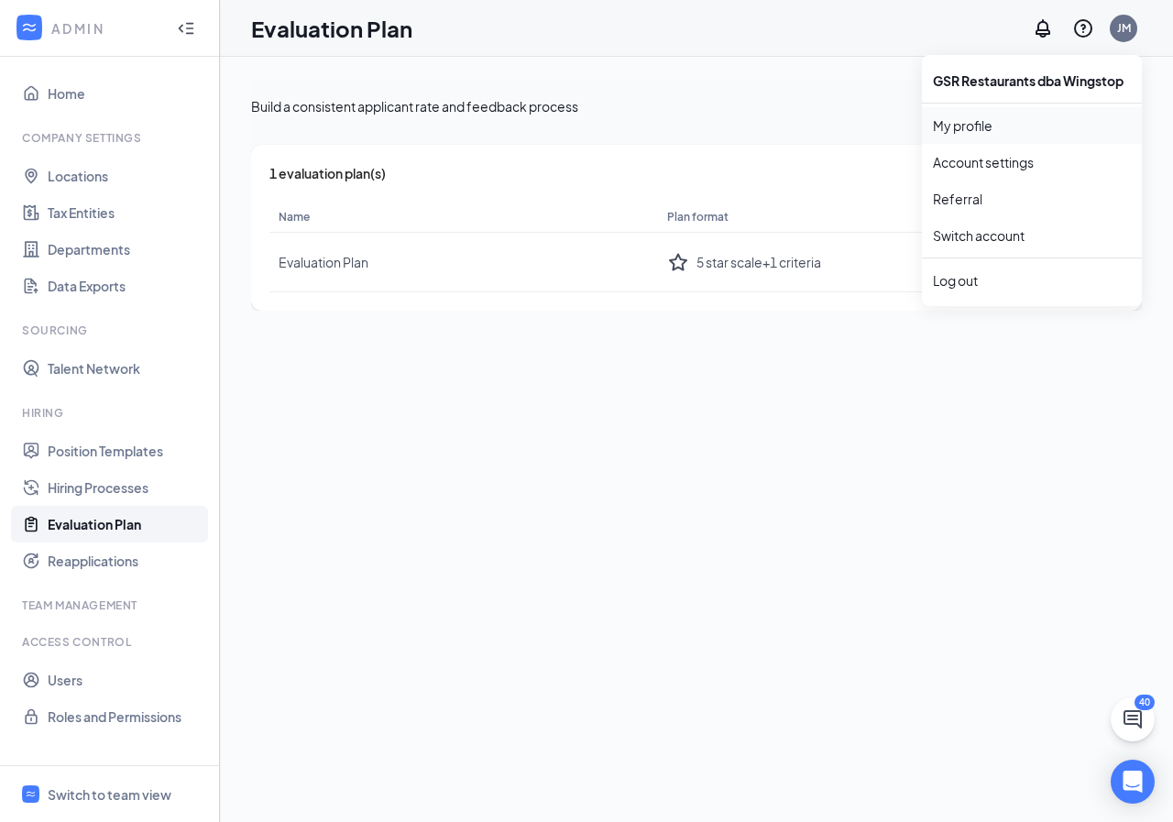
click at [952, 128] on link "My profile" at bounding box center [1032, 125] width 198 height 18
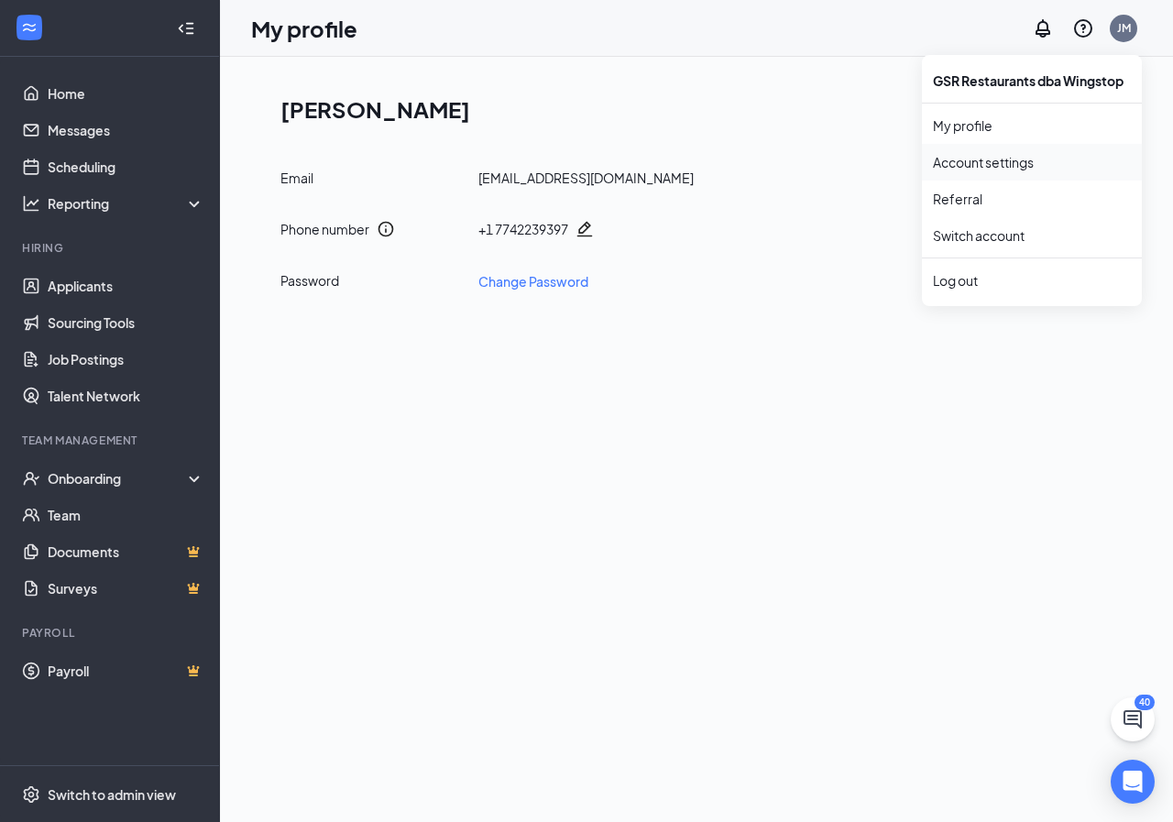
click at [995, 169] on link "Account settings" at bounding box center [1032, 162] width 198 height 18
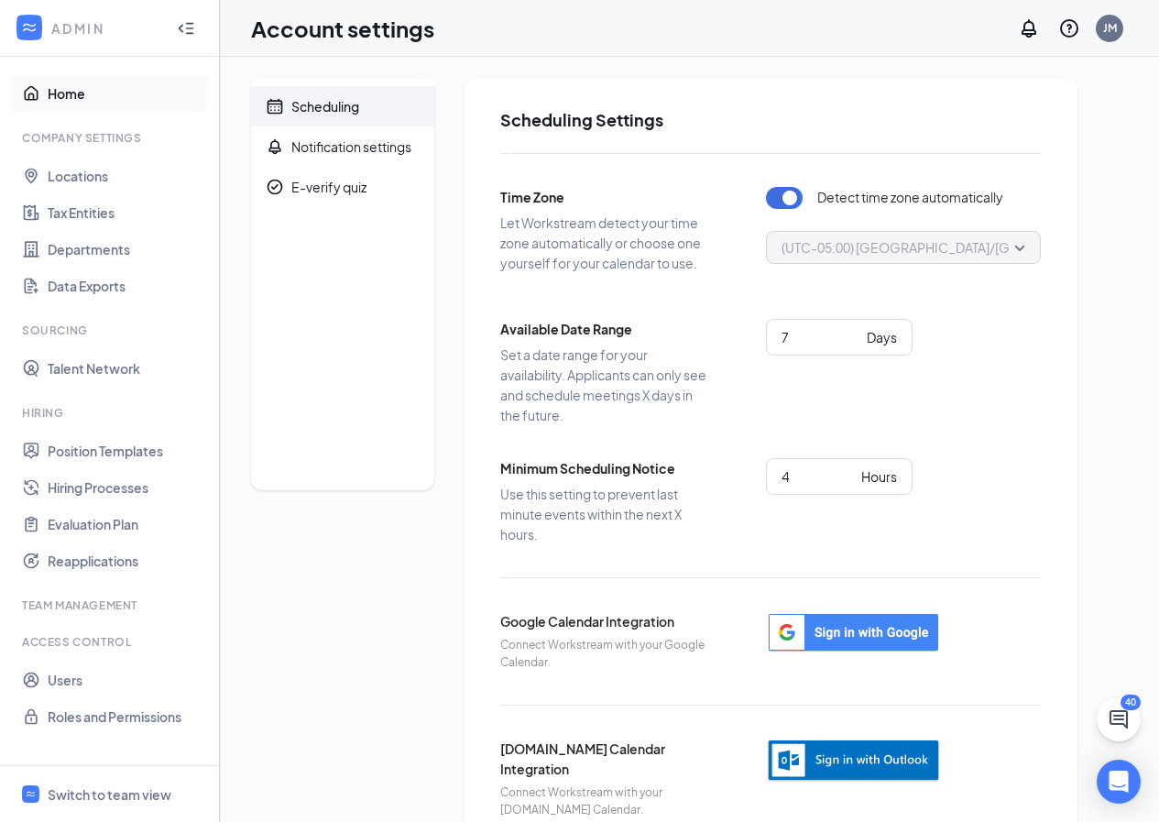
click at [49, 94] on link "Home" at bounding box center [126, 93] width 157 height 37
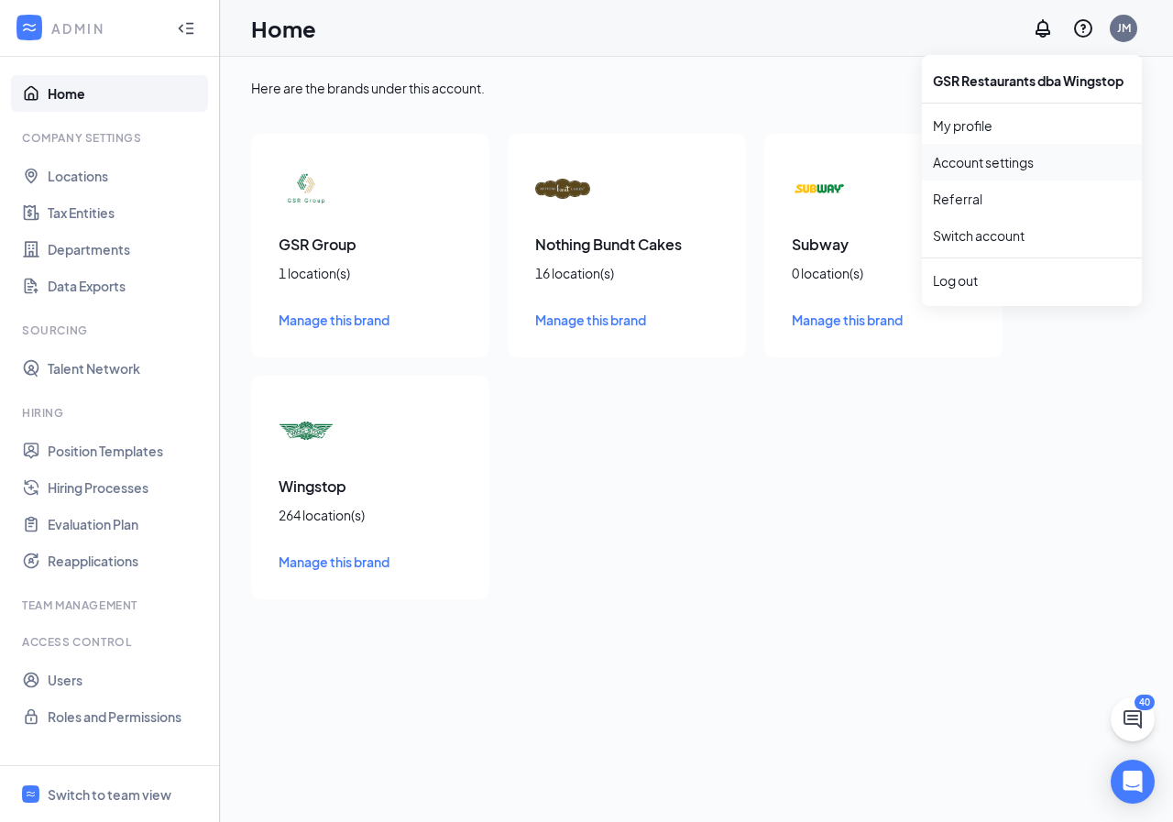
click at [994, 167] on link "Account settings" at bounding box center [1032, 162] width 198 height 18
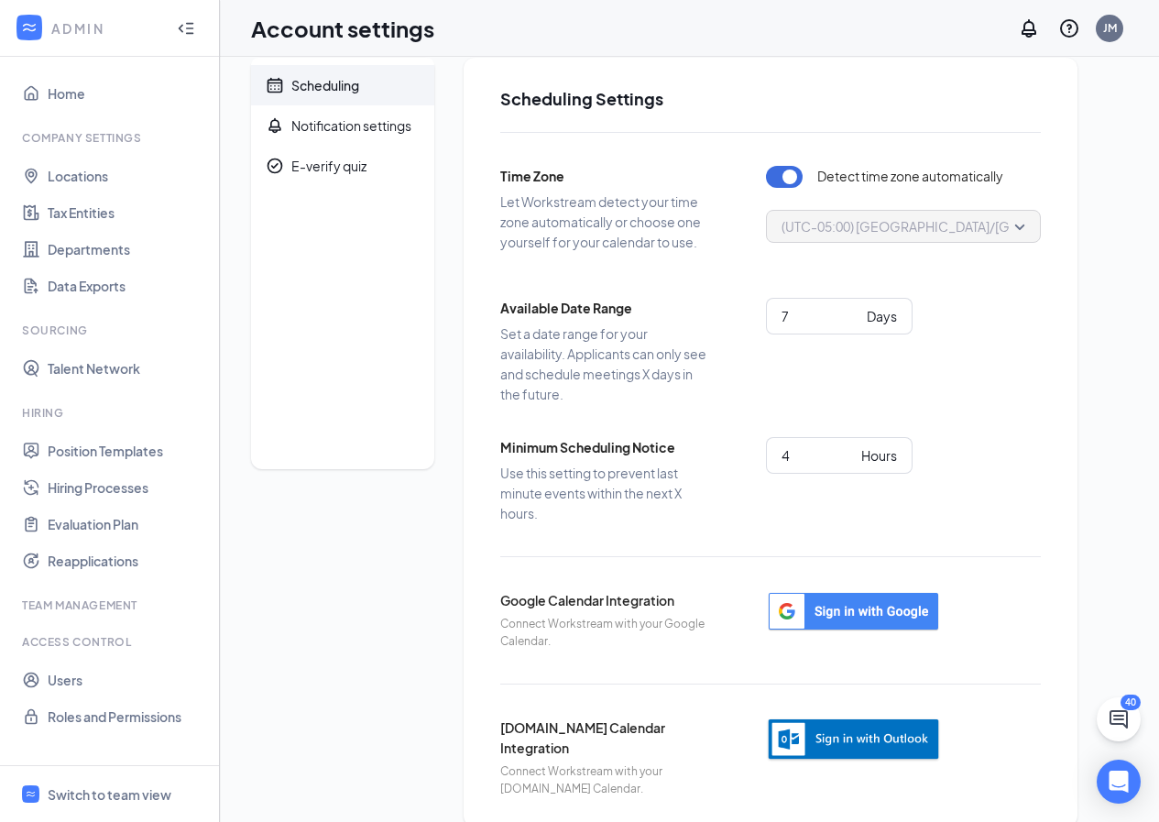
scroll to position [27, 0]
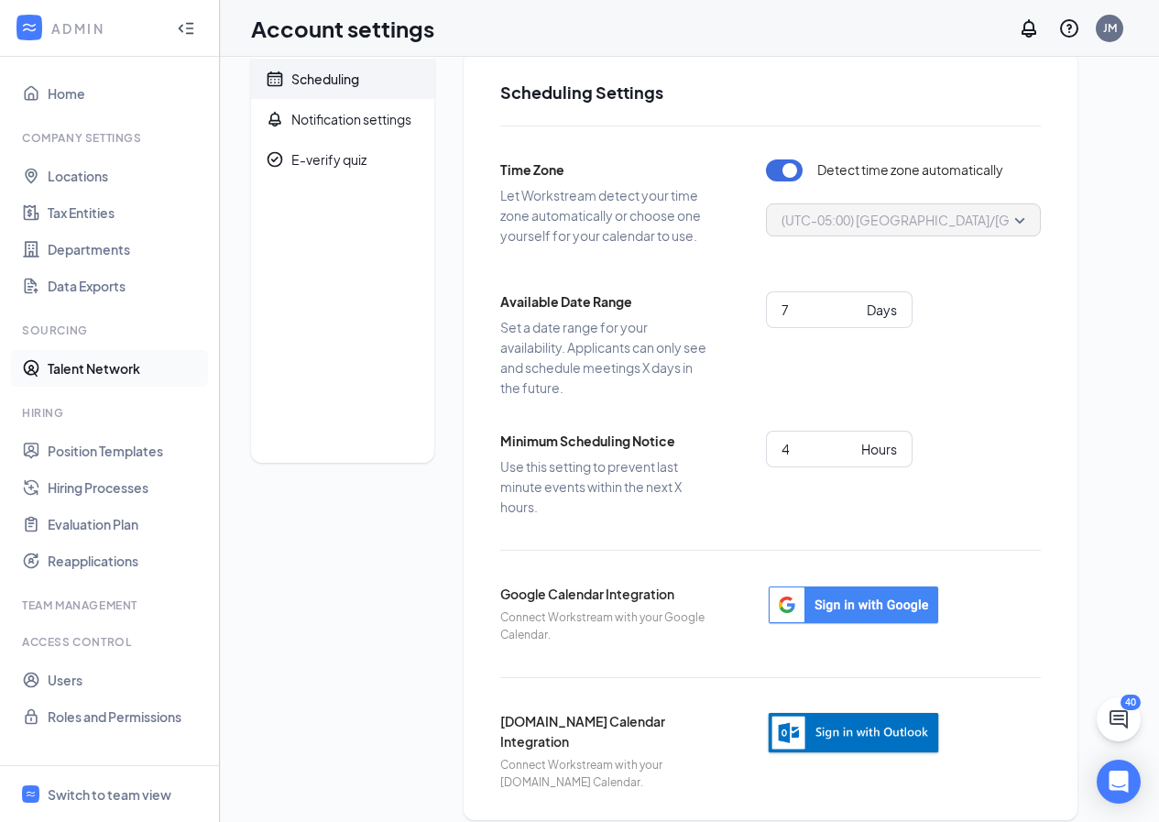
click at [119, 358] on link "Talent Network" at bounding box center [126, 368] width 157 height 37
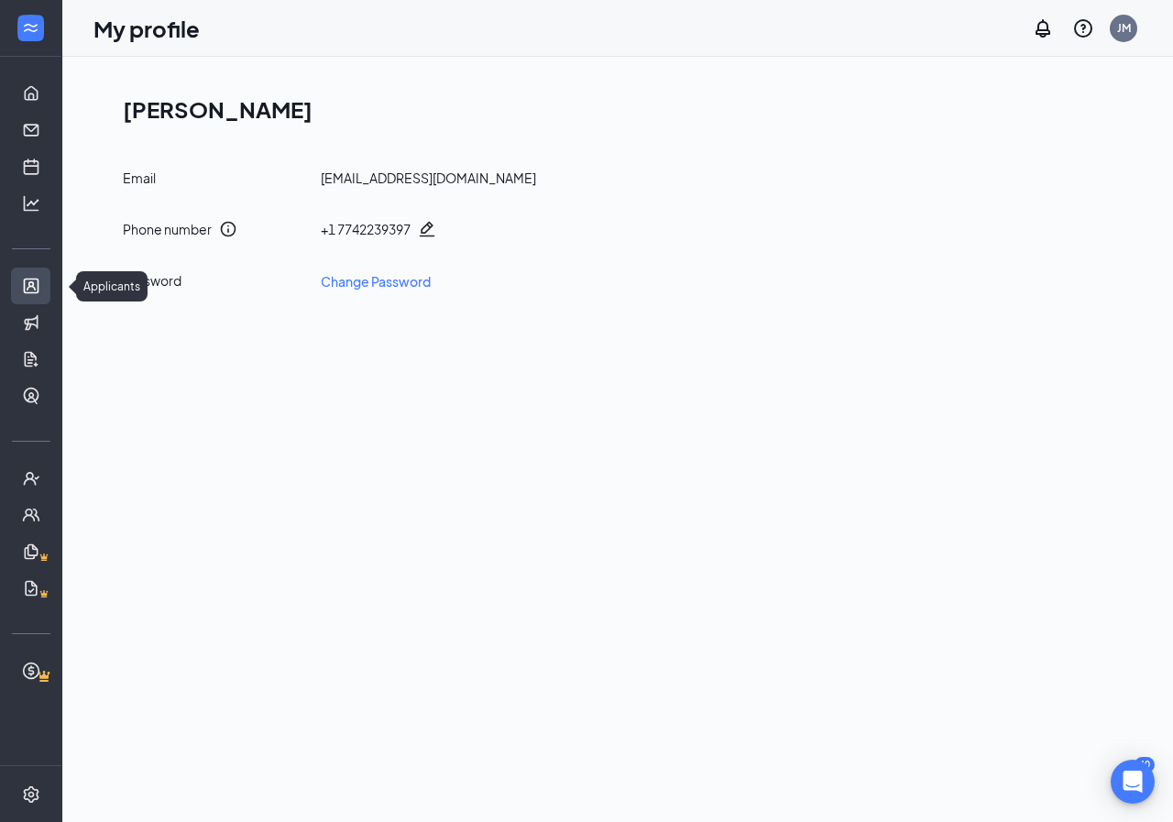
click at [48, 290] on link "Applicants" at bounding box center [57, 286] width 18 height 37
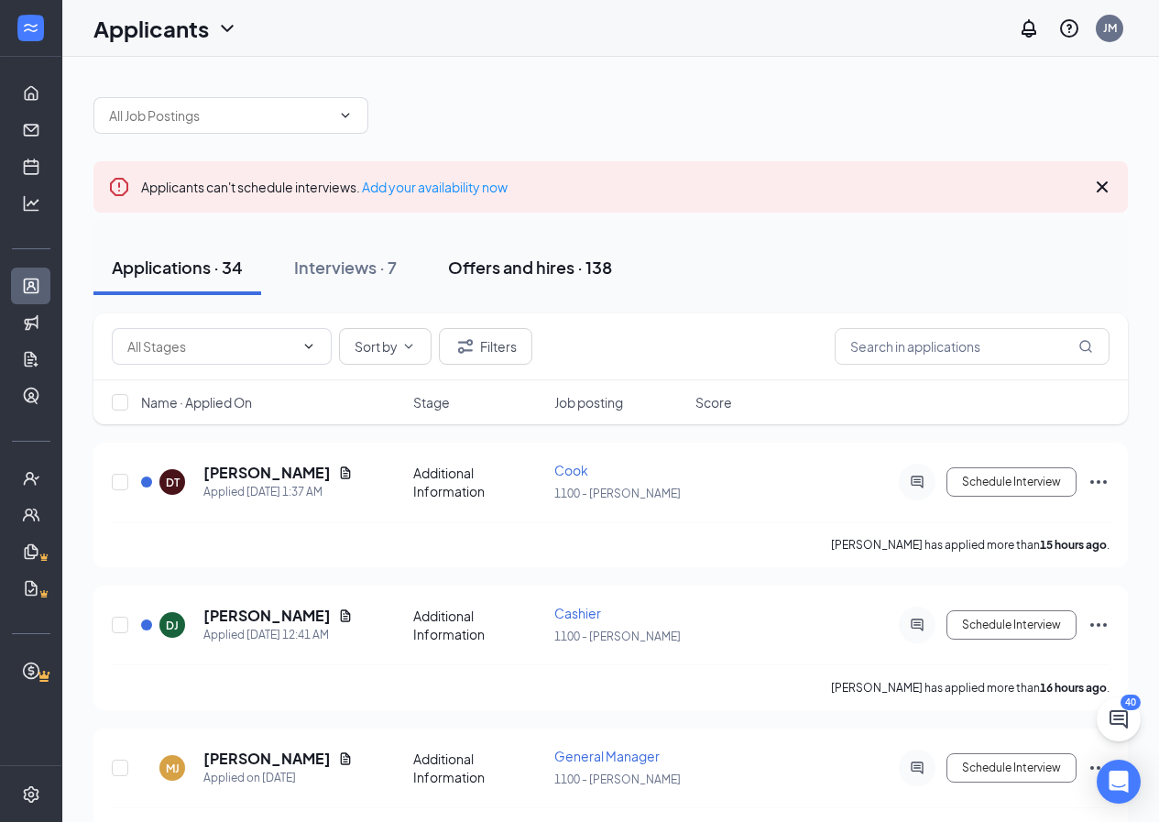
click at [472, 268] on div "Offers and hires · 138" at bounding box center [530, 267] width 164 height 23
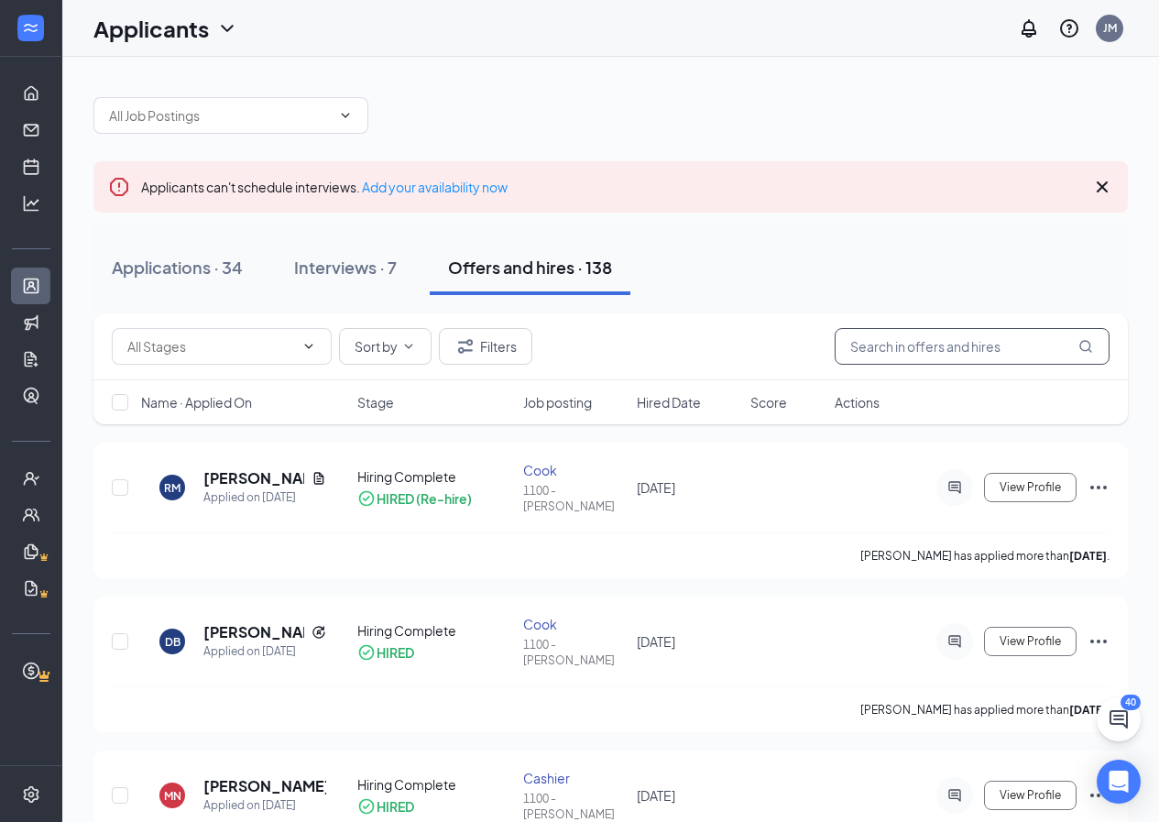
click at [969, 339] on input "text" at bounding box center [972, 346] width 275 height 37
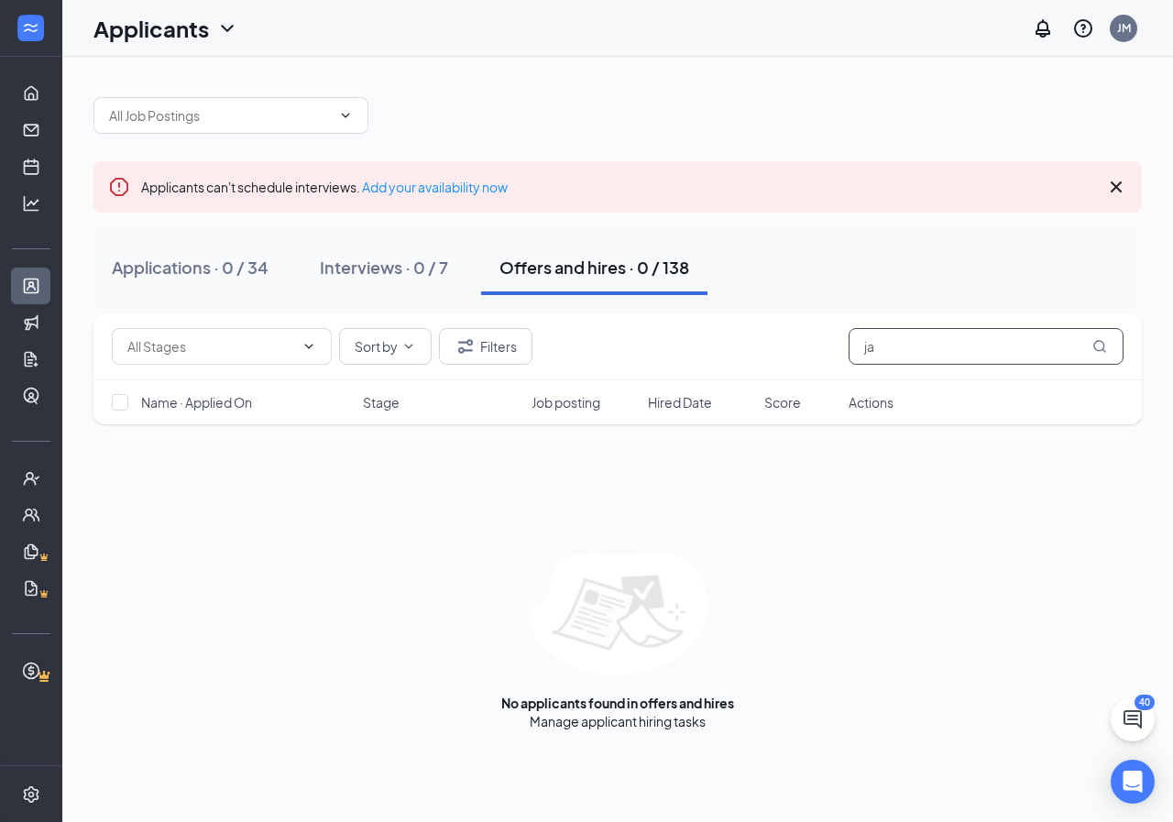
type input "j"
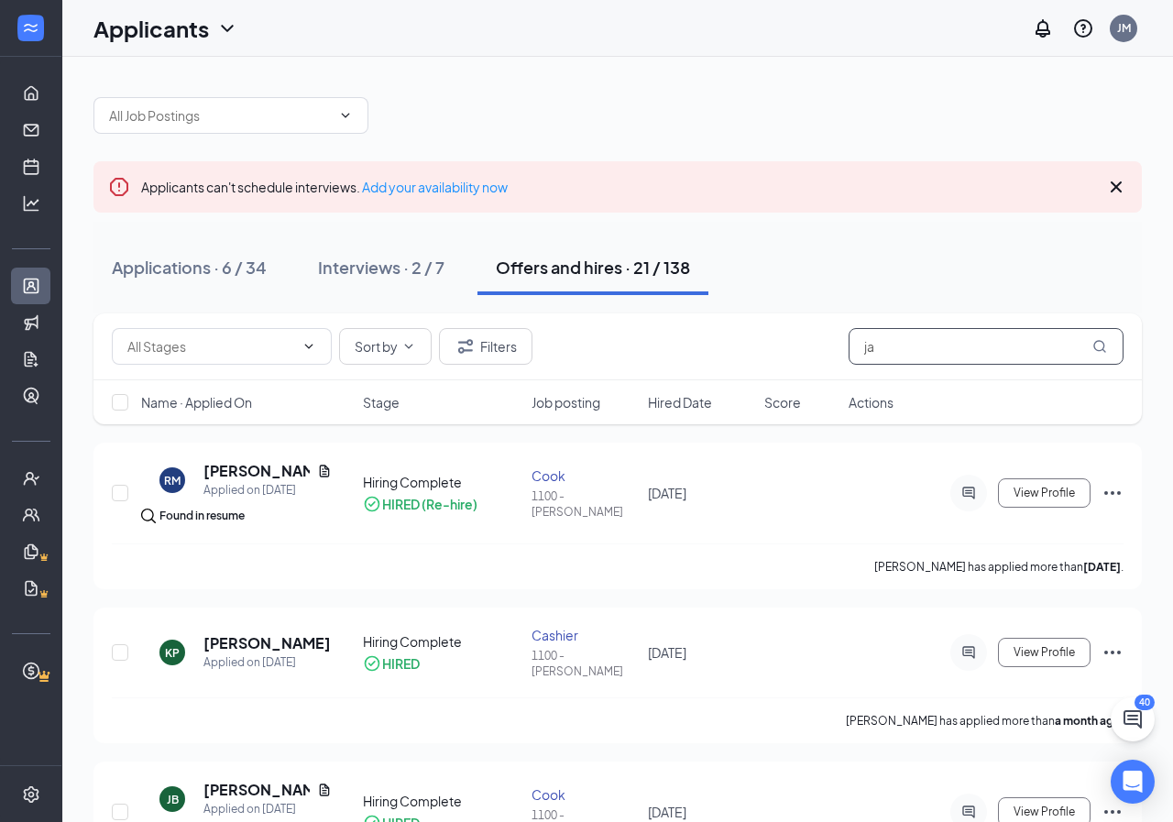
type input "j"
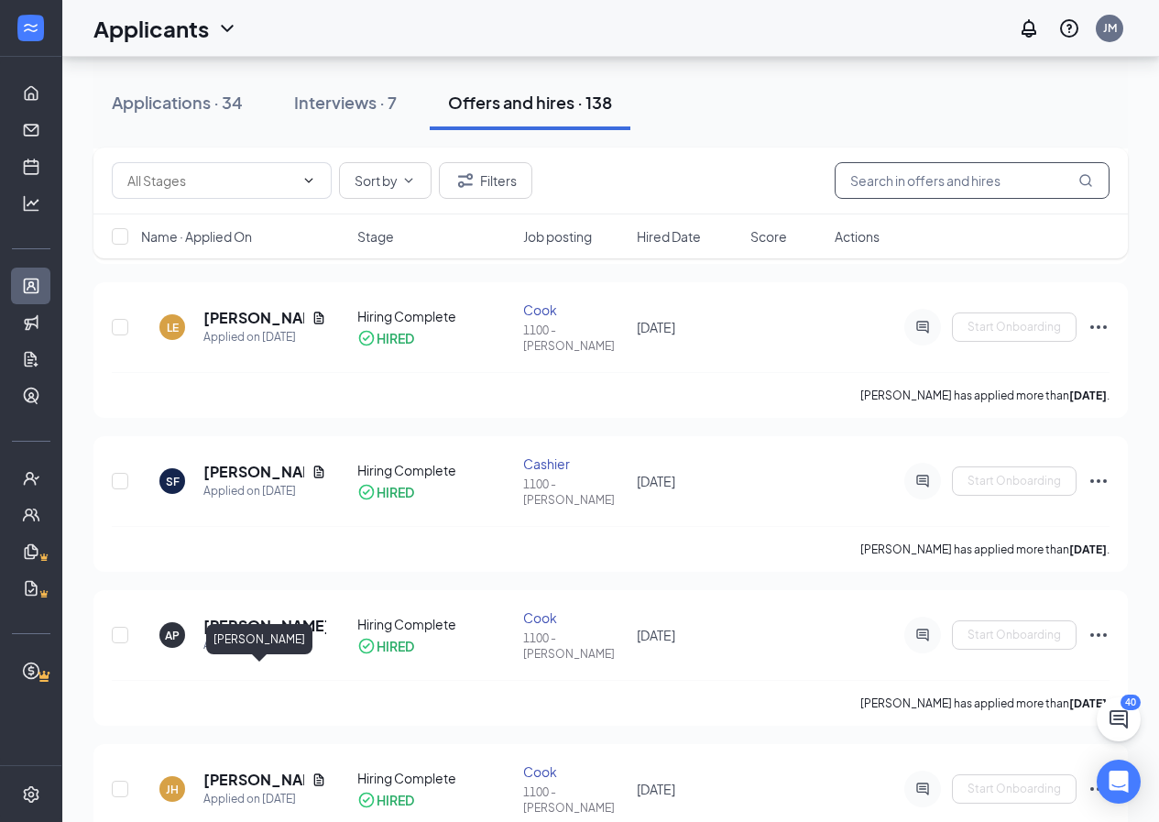
scroll to position [8157, 0]
